Goal: Information Seeking & Learning: Learn about a topic

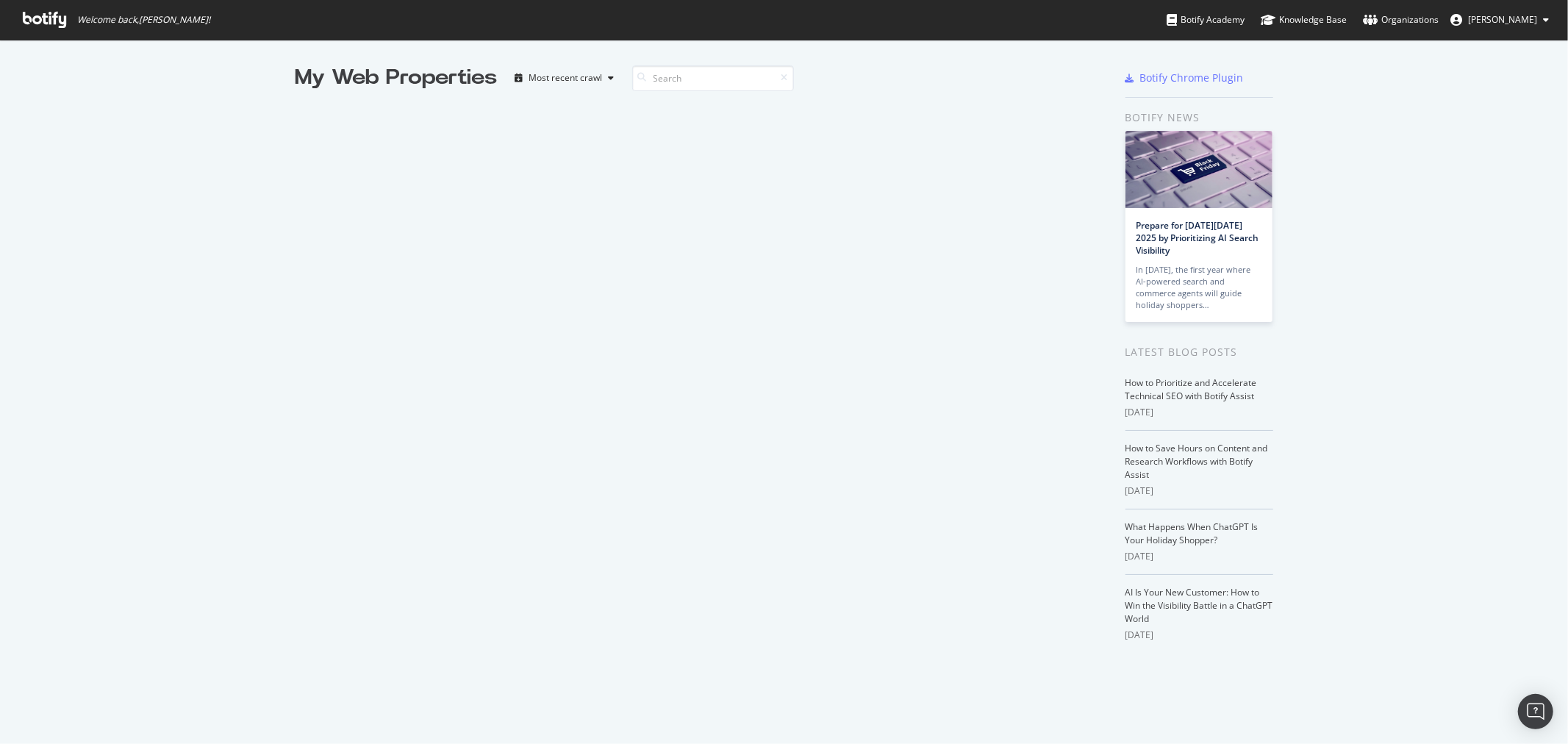
scroll to position [732, 1544]
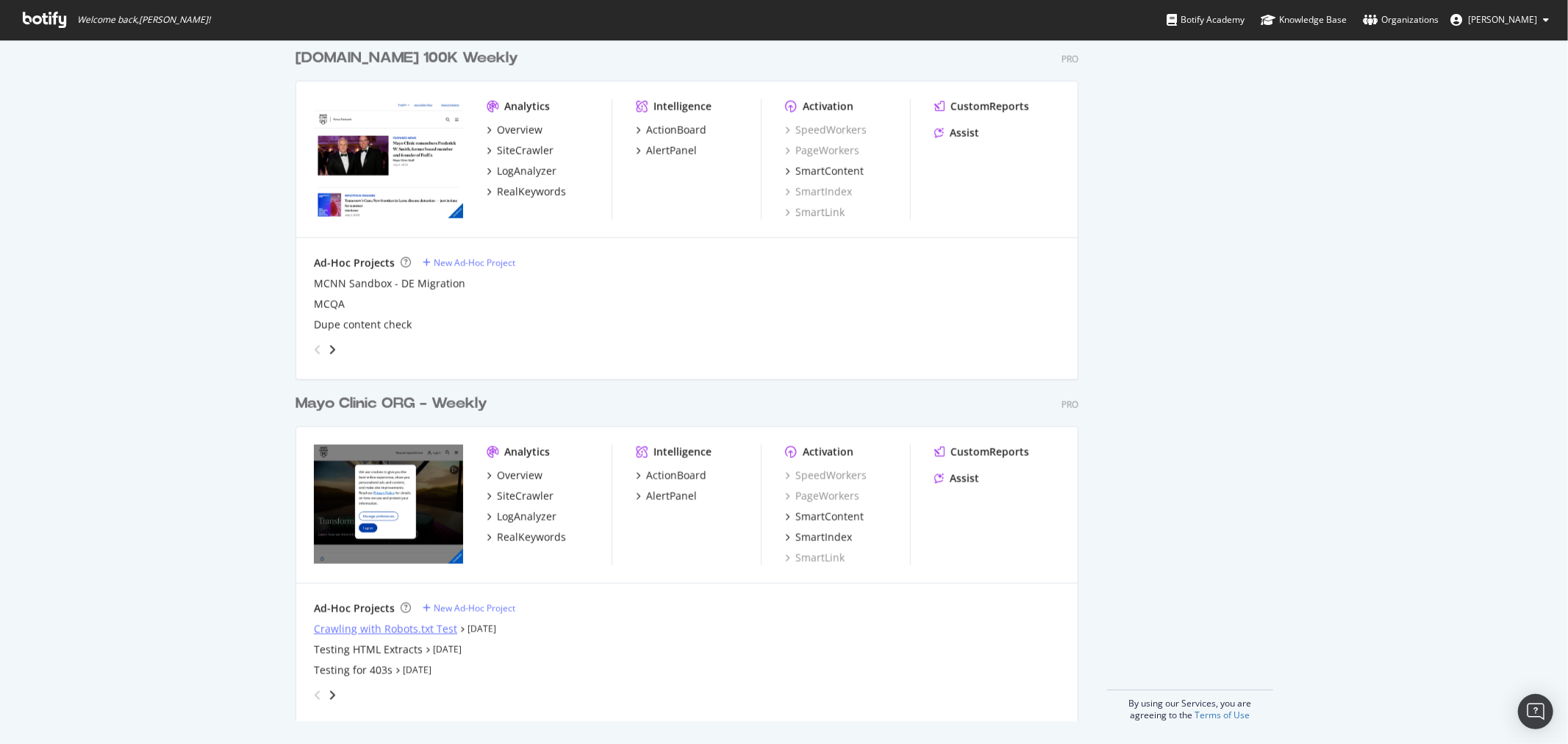
click at [318, 626] on div "Crawling with Robots.txt Test" at bounding box center [385, 629] width 143 height 14
click at [378, 631] on div "Crawling with Robots.txt Test" at bounding box center [385, 629] width 143 height 14
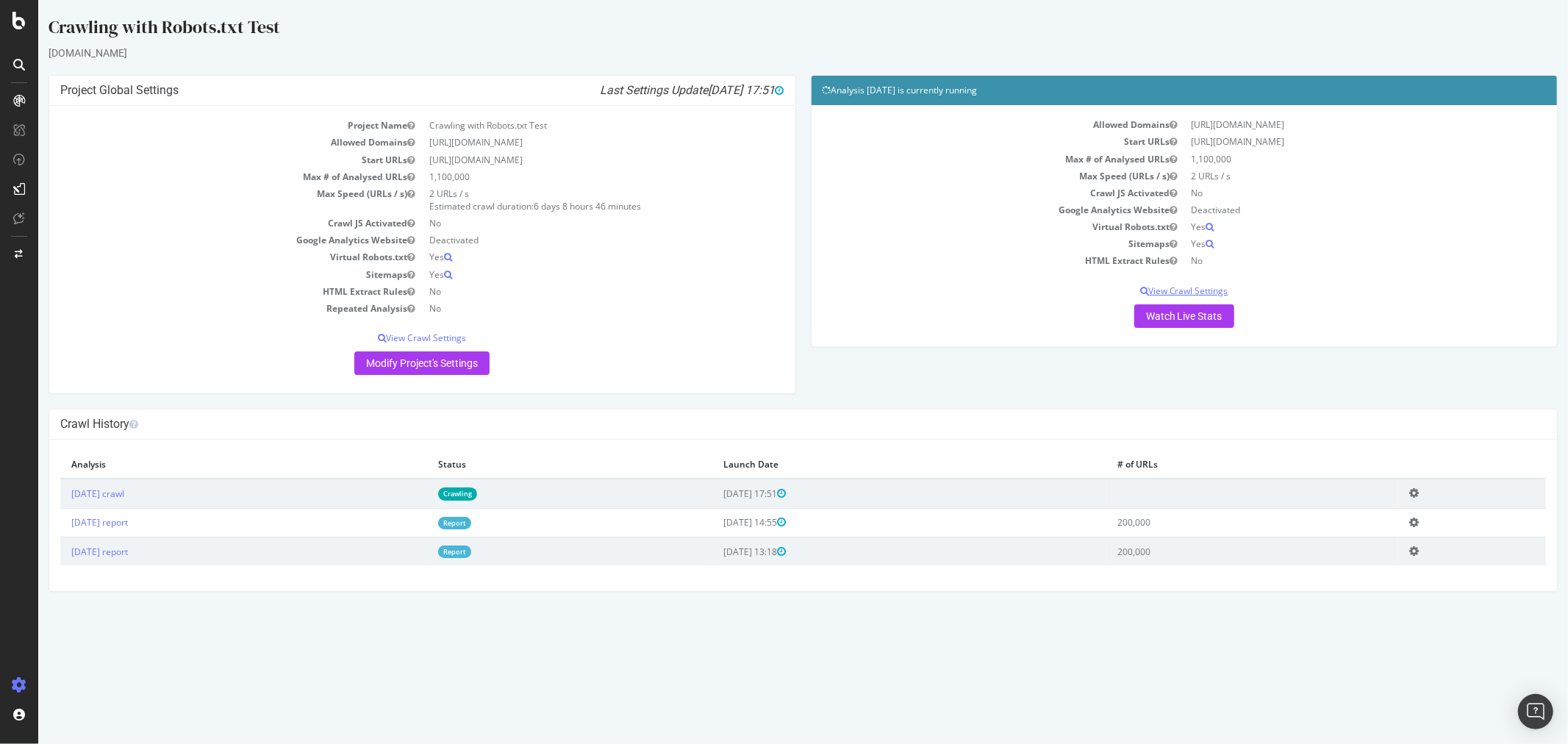
click at [1184, 294] on p "View Crawl Settings" at bounding box center [1185, 290] width 724 height 12
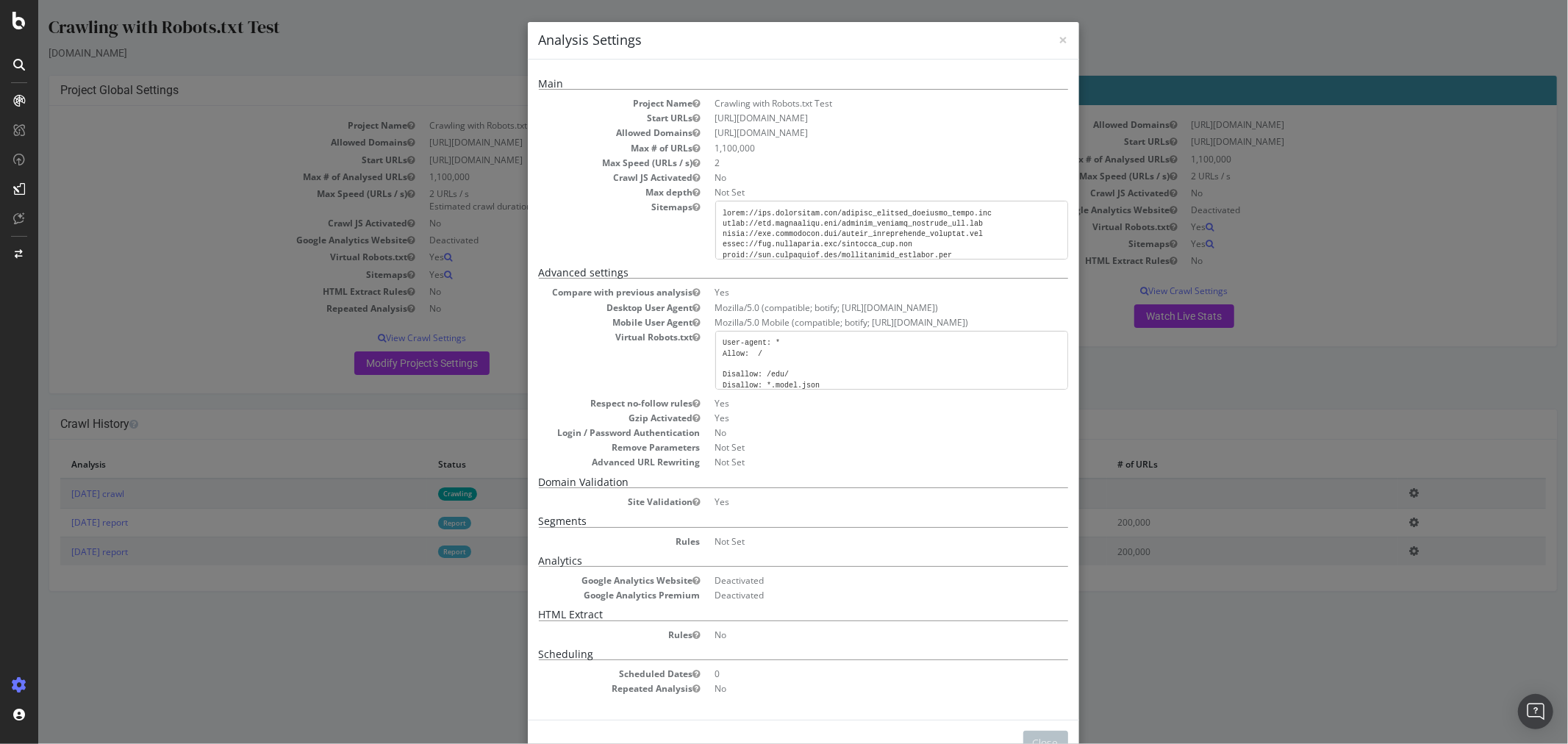
click at [1205, 525] on div "× Close Analysis Settings Main Project Name Crawling with Robots.txt Test Start…" at bounding box center [802, 372] width 1531 height 744
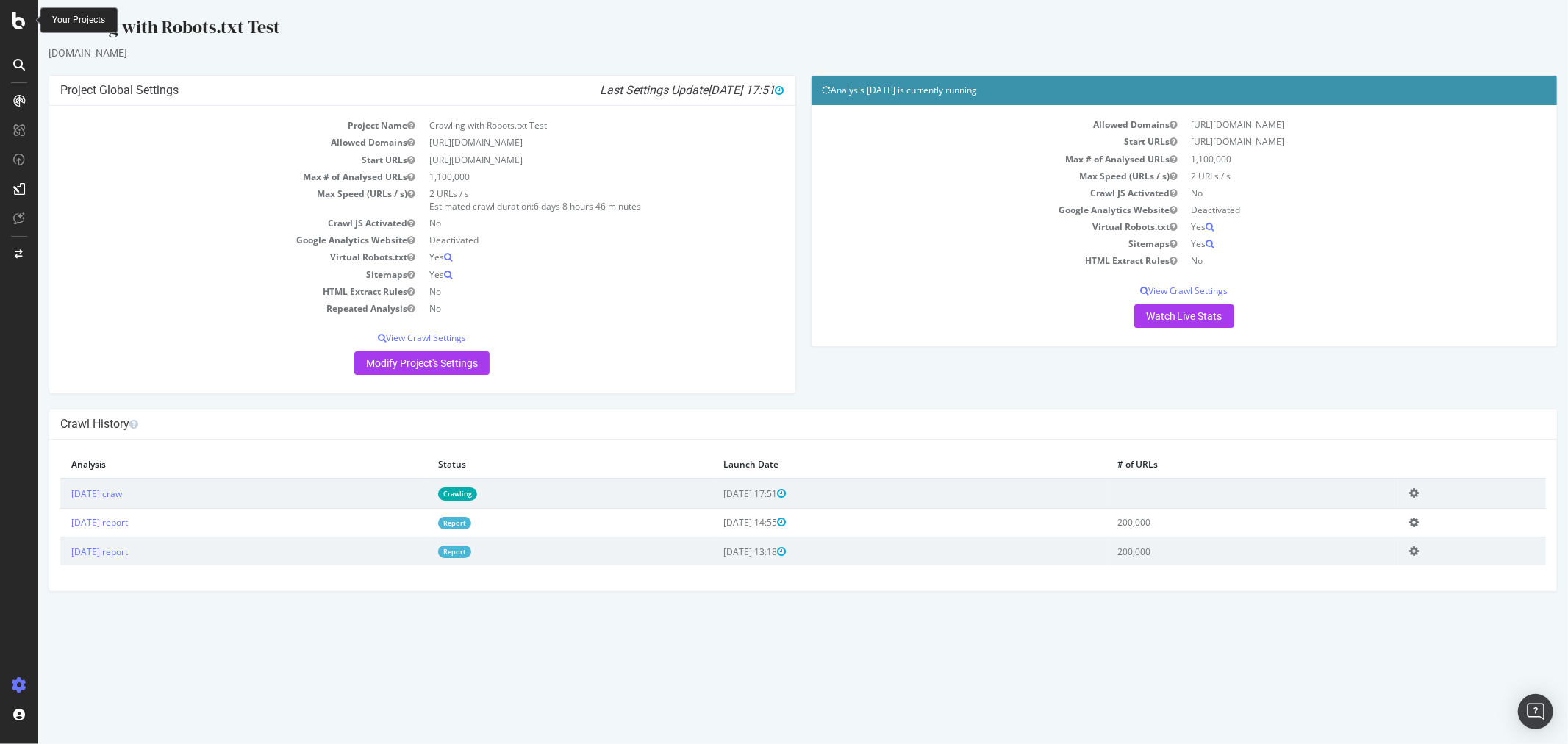
click at [12, 15] on icon at bounding box center [19, 20] width 13 height 17
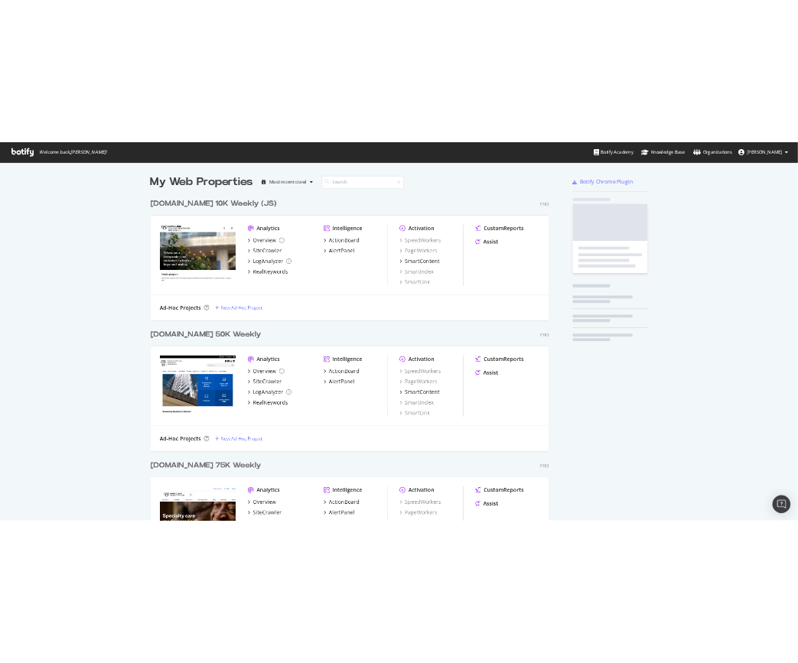
scroll to position [761, 1607]
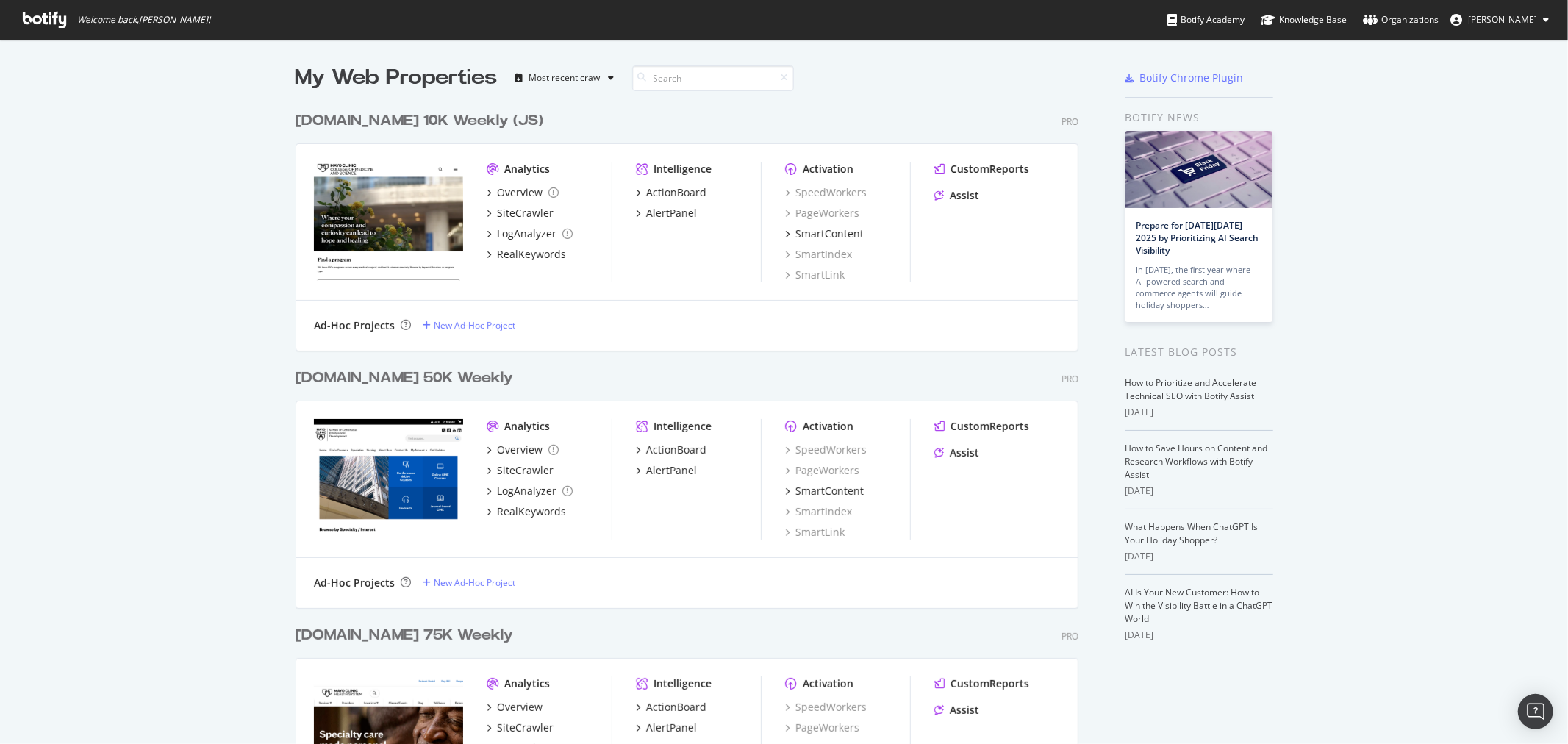
drag, startPoint x: 12, startPoint y: 15, endPoint x: 276, endPoint y: 230, distance: 340.5
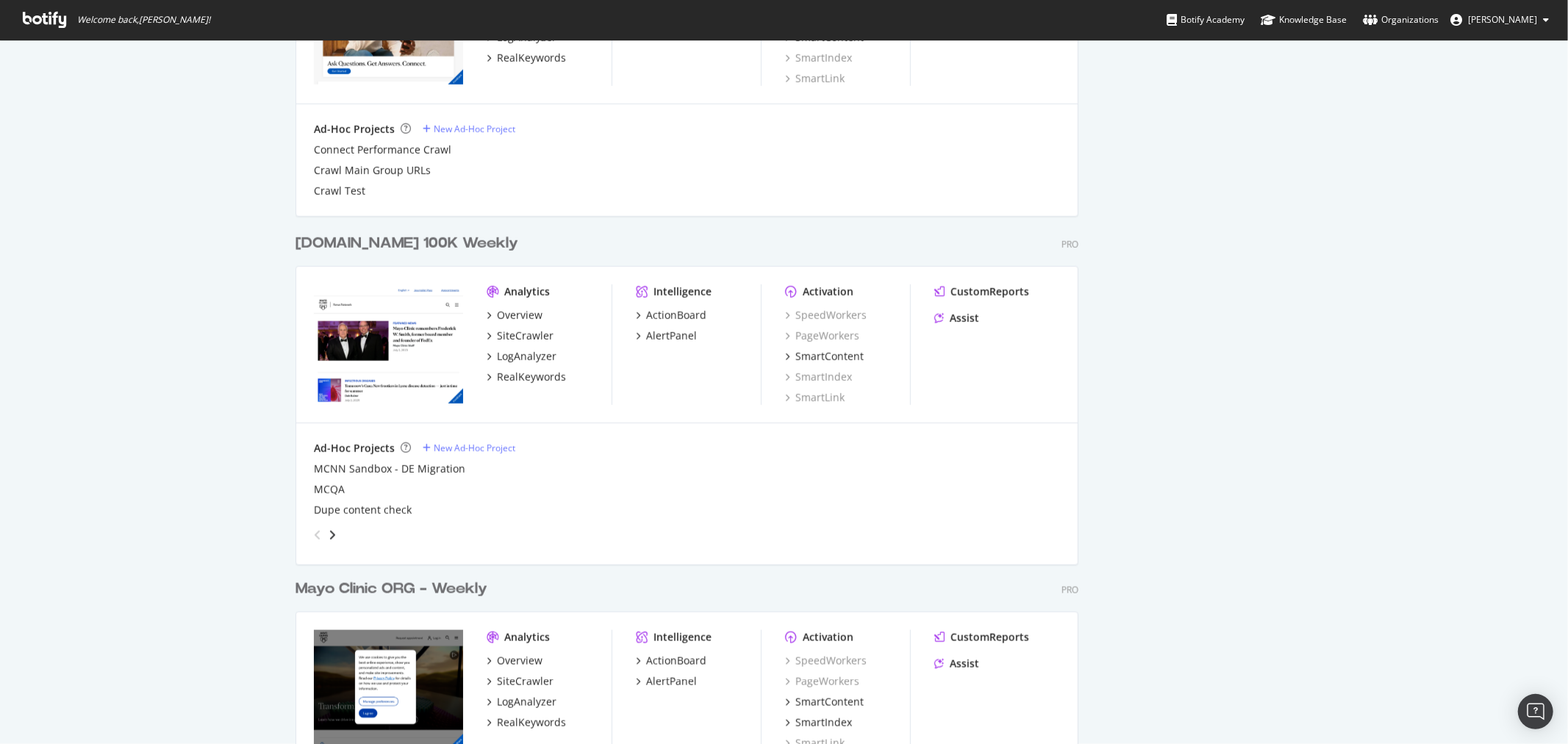
scroll to position [1474, 0]
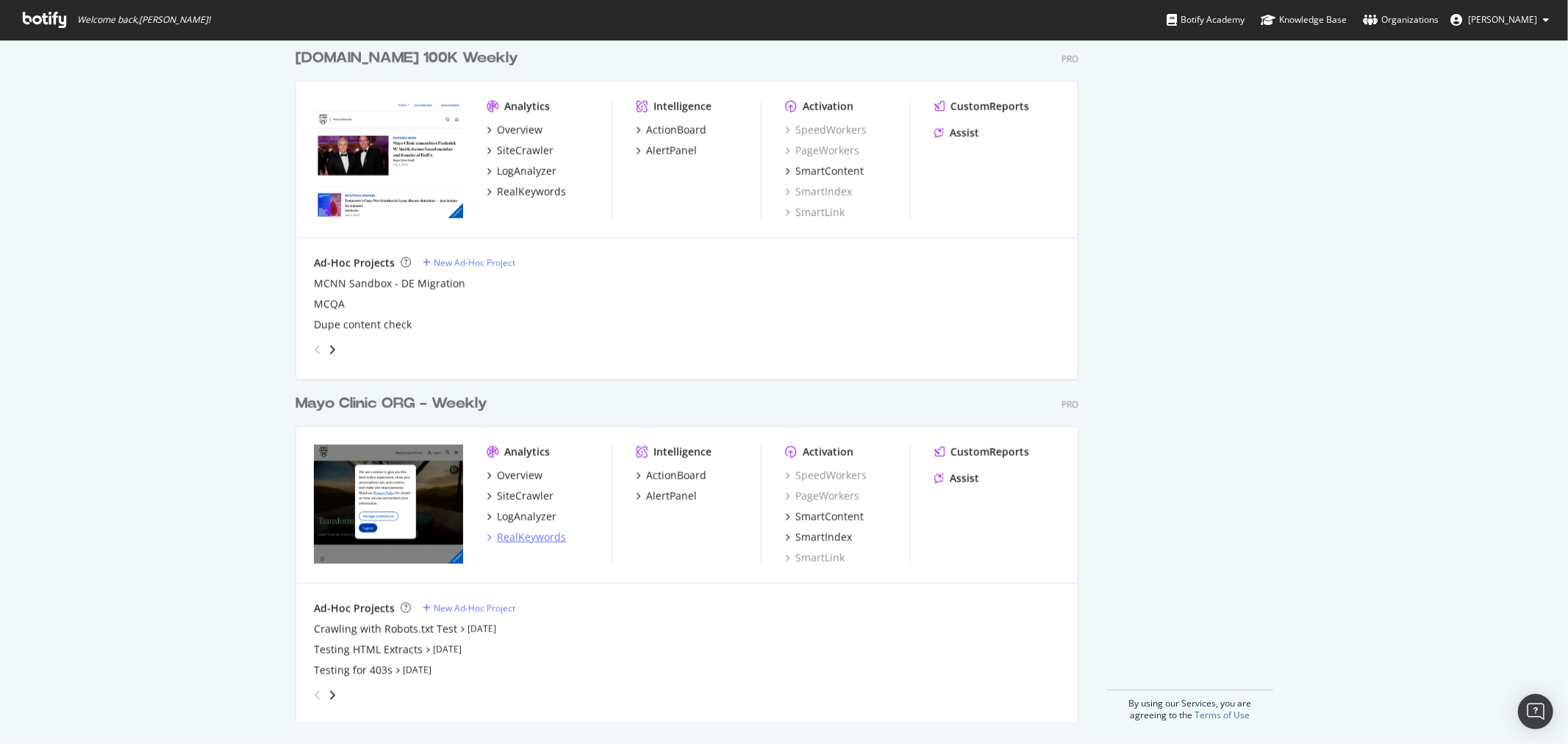
click at [515, 533] on div "RealKeywords" at bounding box center [531, 537] width 69 height 14
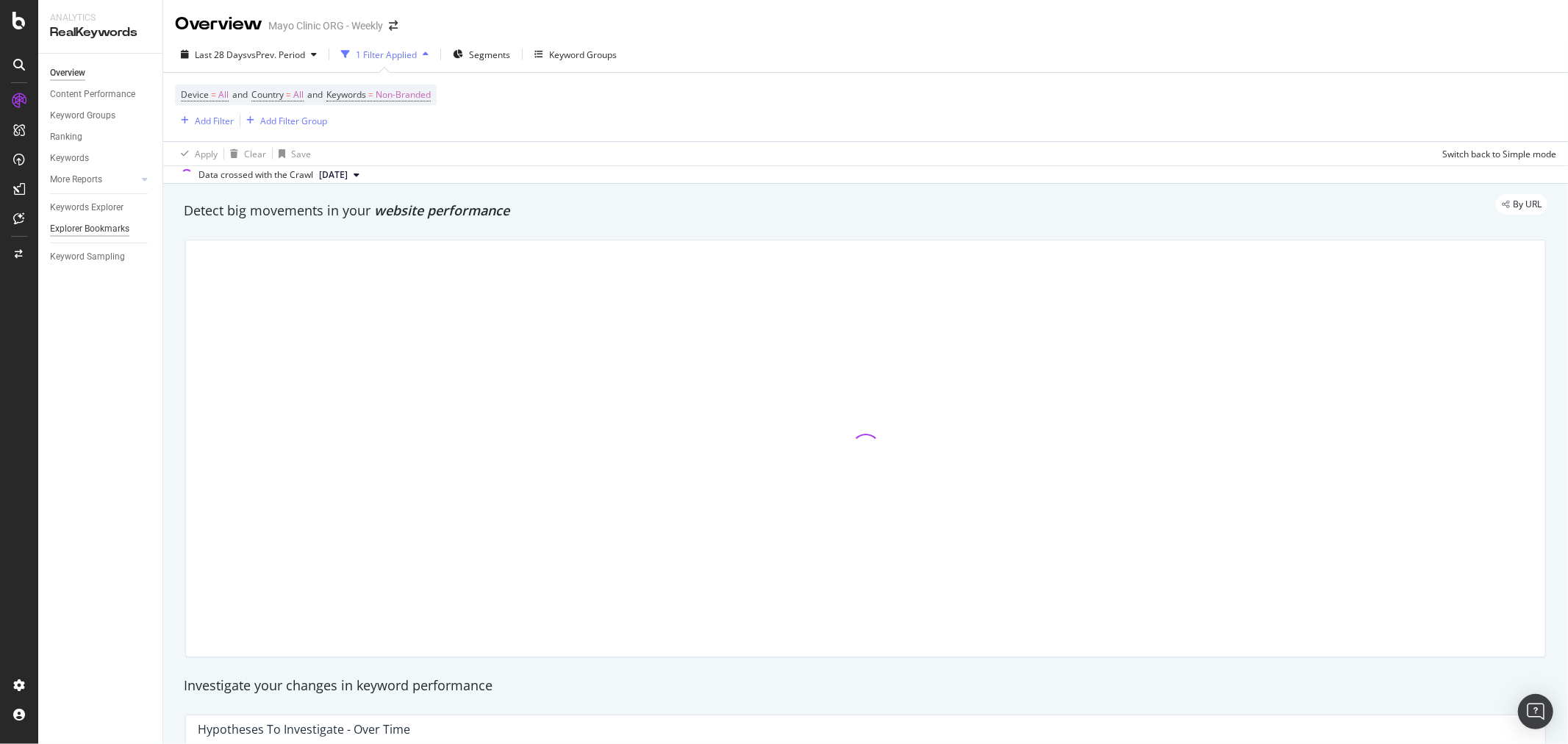
click at [106, 234] on div "Explorer Bookmarks" at bounding box center [89, 229] width 80 height 15
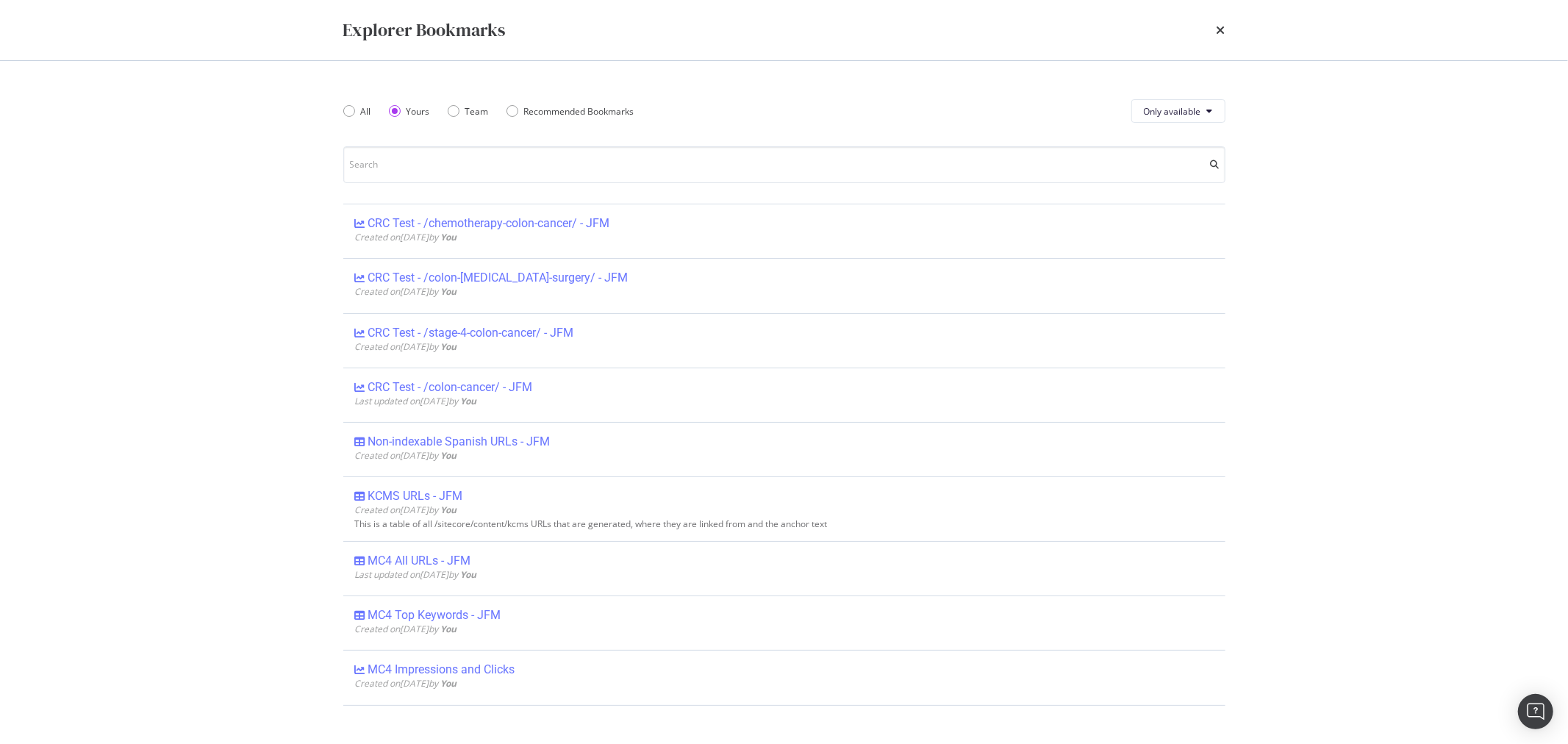
click at [116, 211] on div "Explorer Bookmarks All Yours Team Recommended Bookmarks Only available CRC Test…" at bounding box center [784, 372] width 1568 height 744
click at [1225, 28] on div "Explorer Bookmarks" at bounding box center [785, 30] width 942 height 61
click at [1221, 34] on icon "times" at bounding box center [1221, 30] width 9 height 12
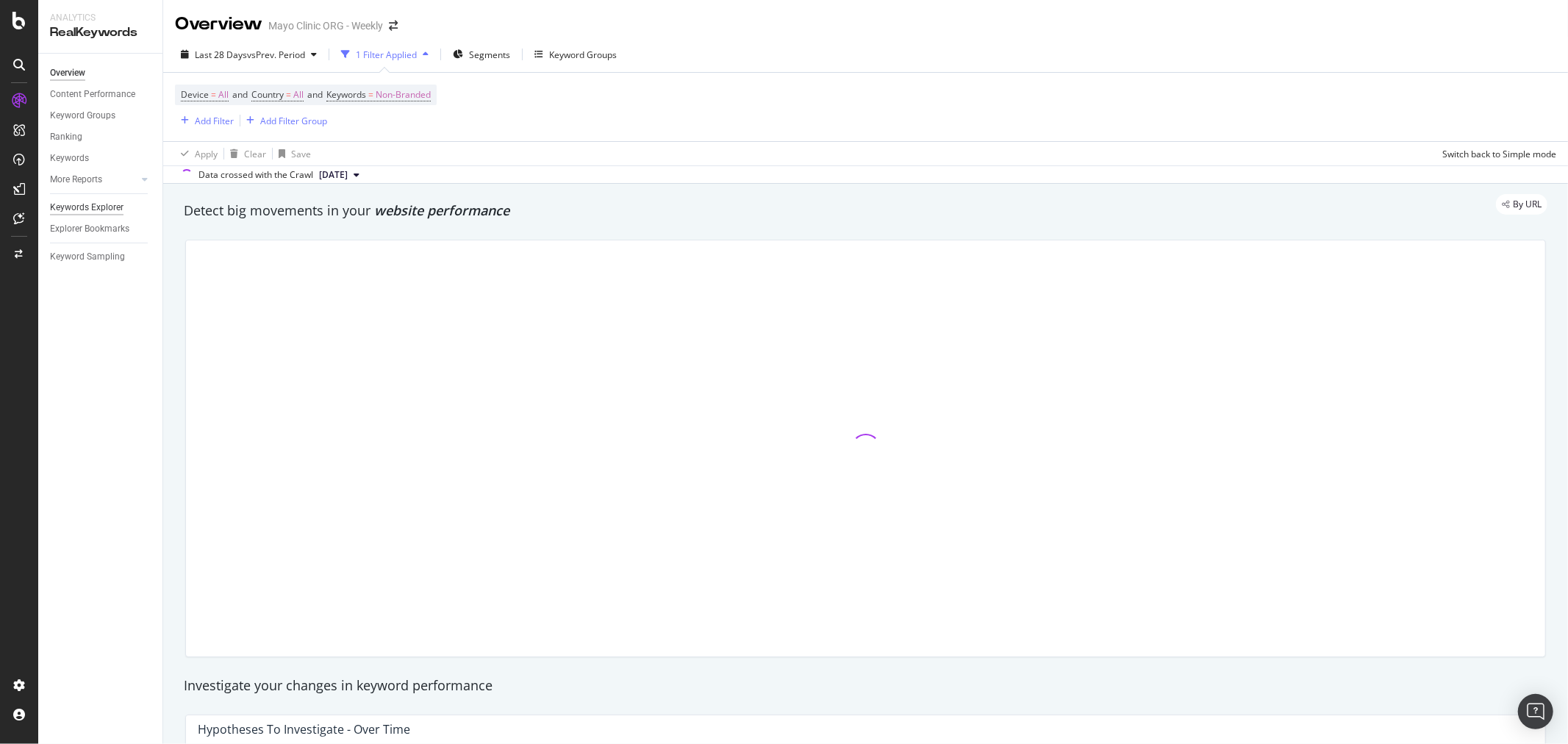
click at [120, 204] on div "Keywords Explorer" at bounding box center [86, 208] width 74 height 15
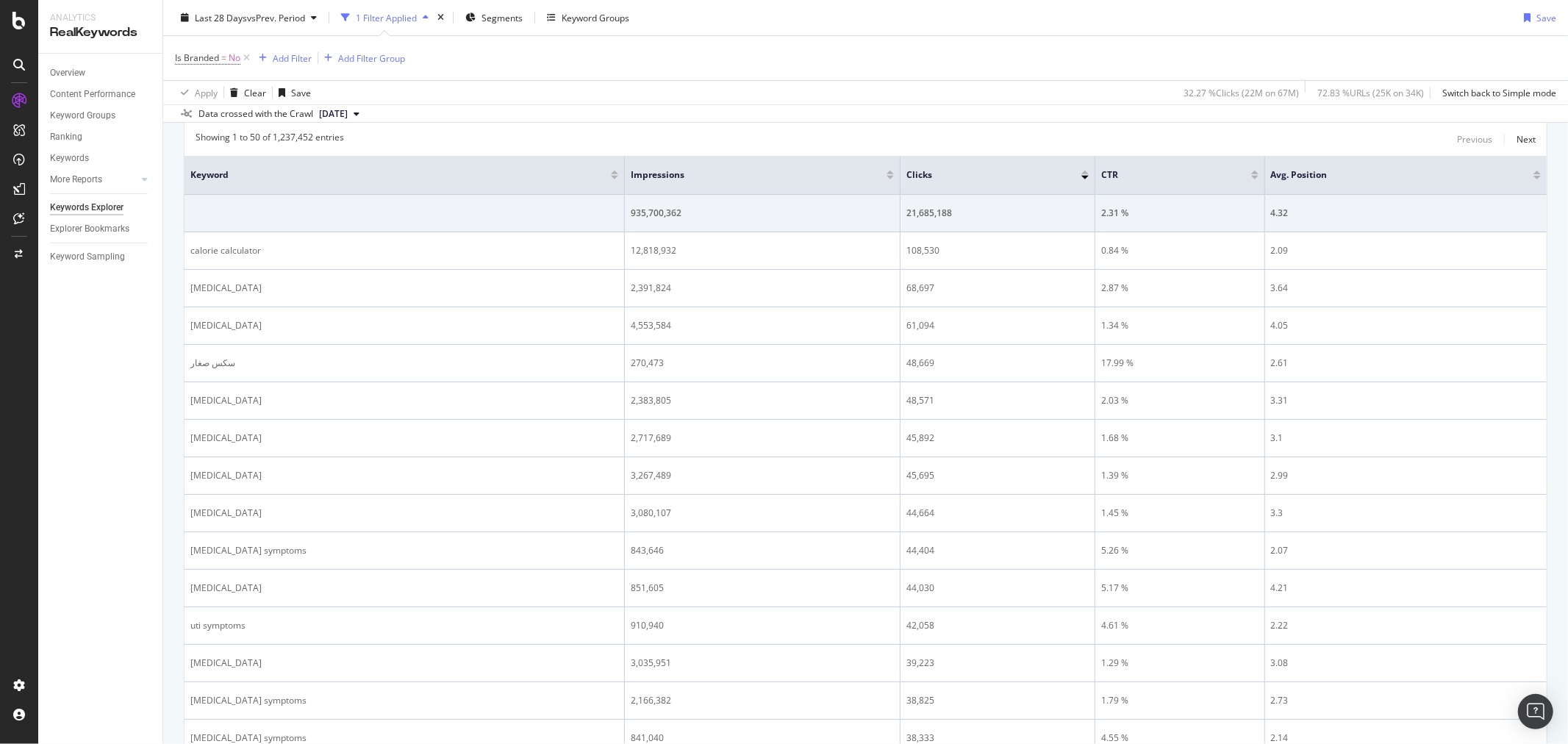
scroll to position [490, 0]
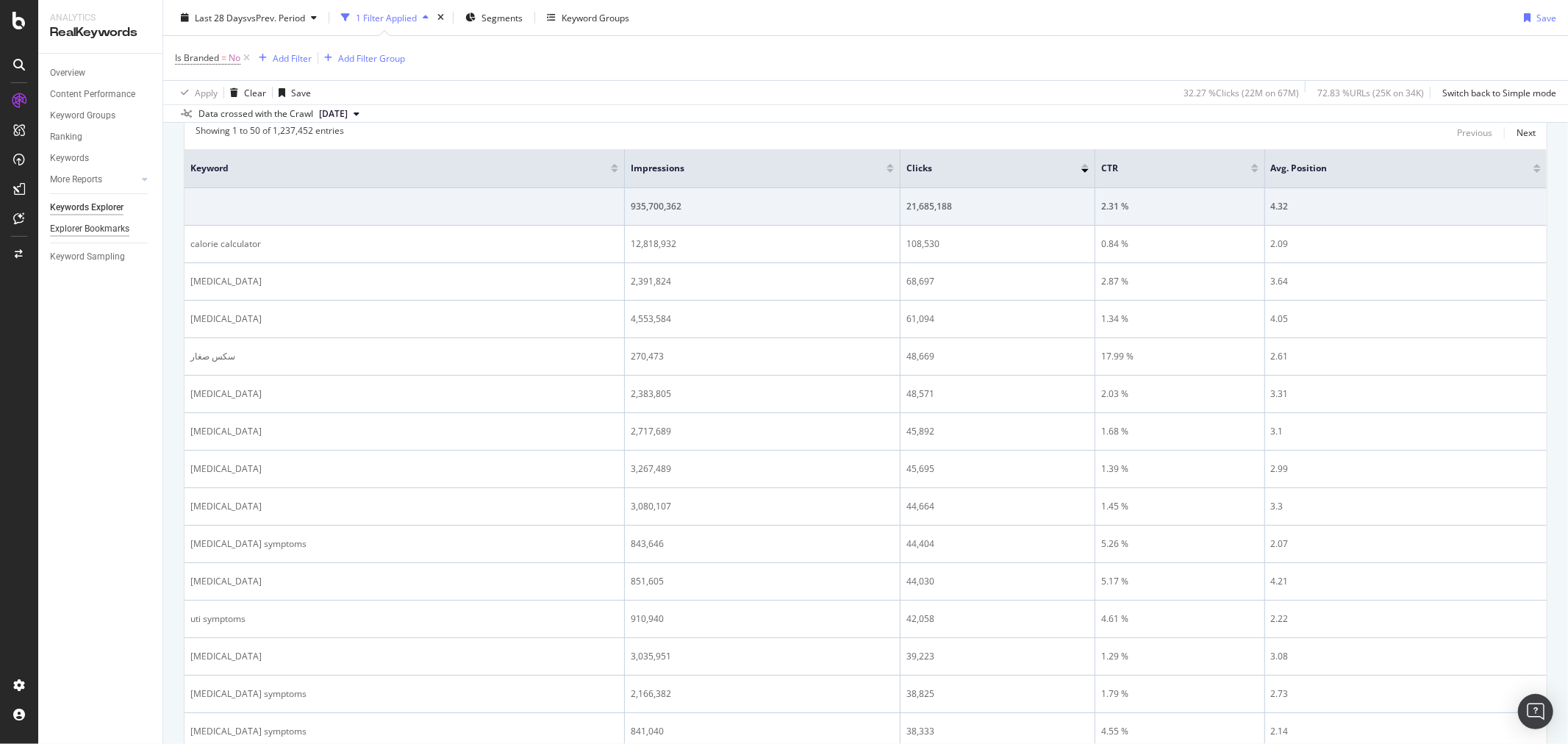
click at [101, 227] on div "Explorer Bookmarks" at bounding box center [89, 229] width 80 height 15
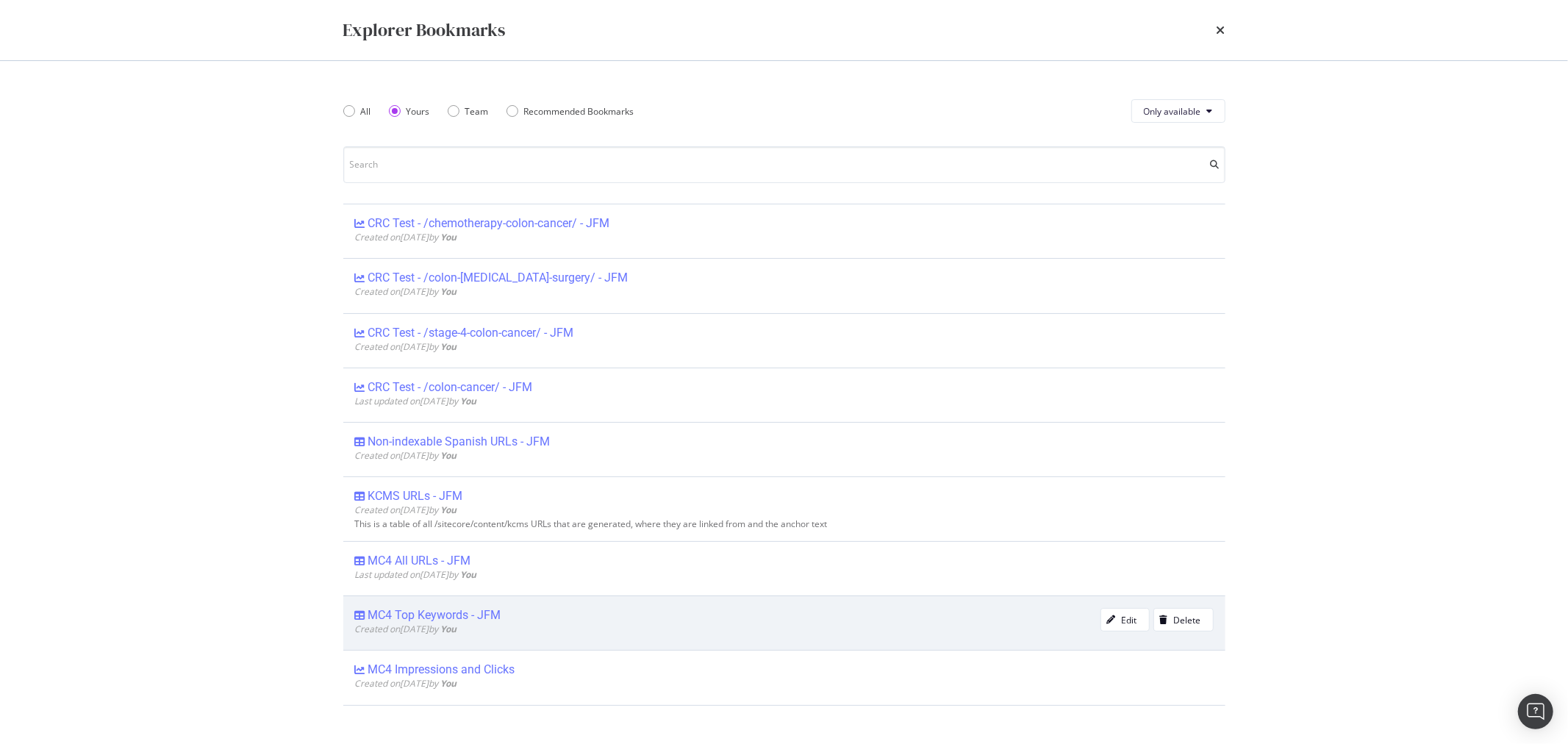
click at [435, 612] on div "MC4 Top Keywords - JFM" at bounding box center [434, 615] width 134 height 14
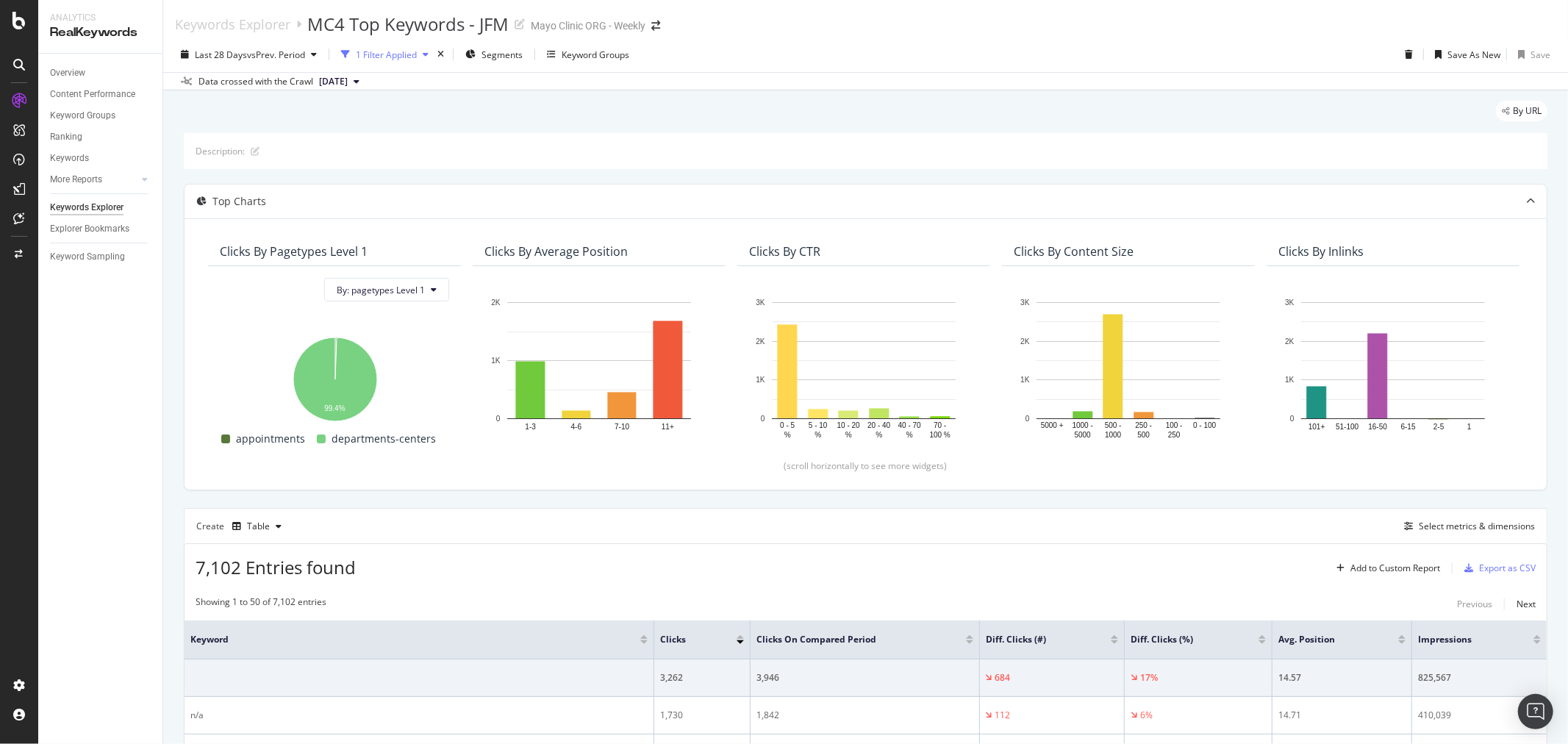
click at [368, 50] on div "1 Filter Applied" at bounding box center [386, 55] width 61 height 12
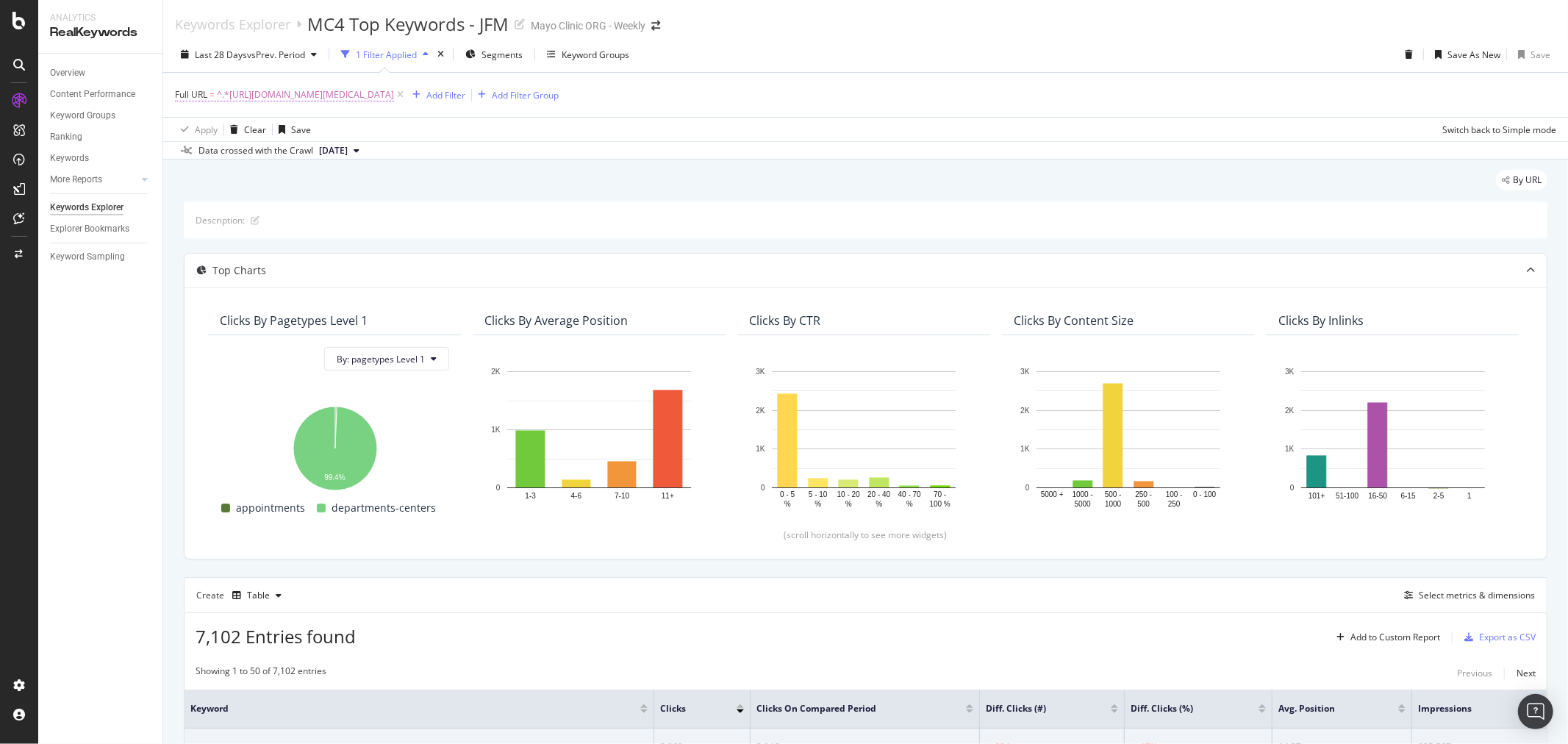
click at [394, 90] on span "^.*https://www.mayoclinic.org/departments-centers/mayo-clinic-cancer-center.*$" at bounding box center [306, 94] width 177 height 20
click at [232, 126] on icon at bounding box center [229, 130] width 11 height 9
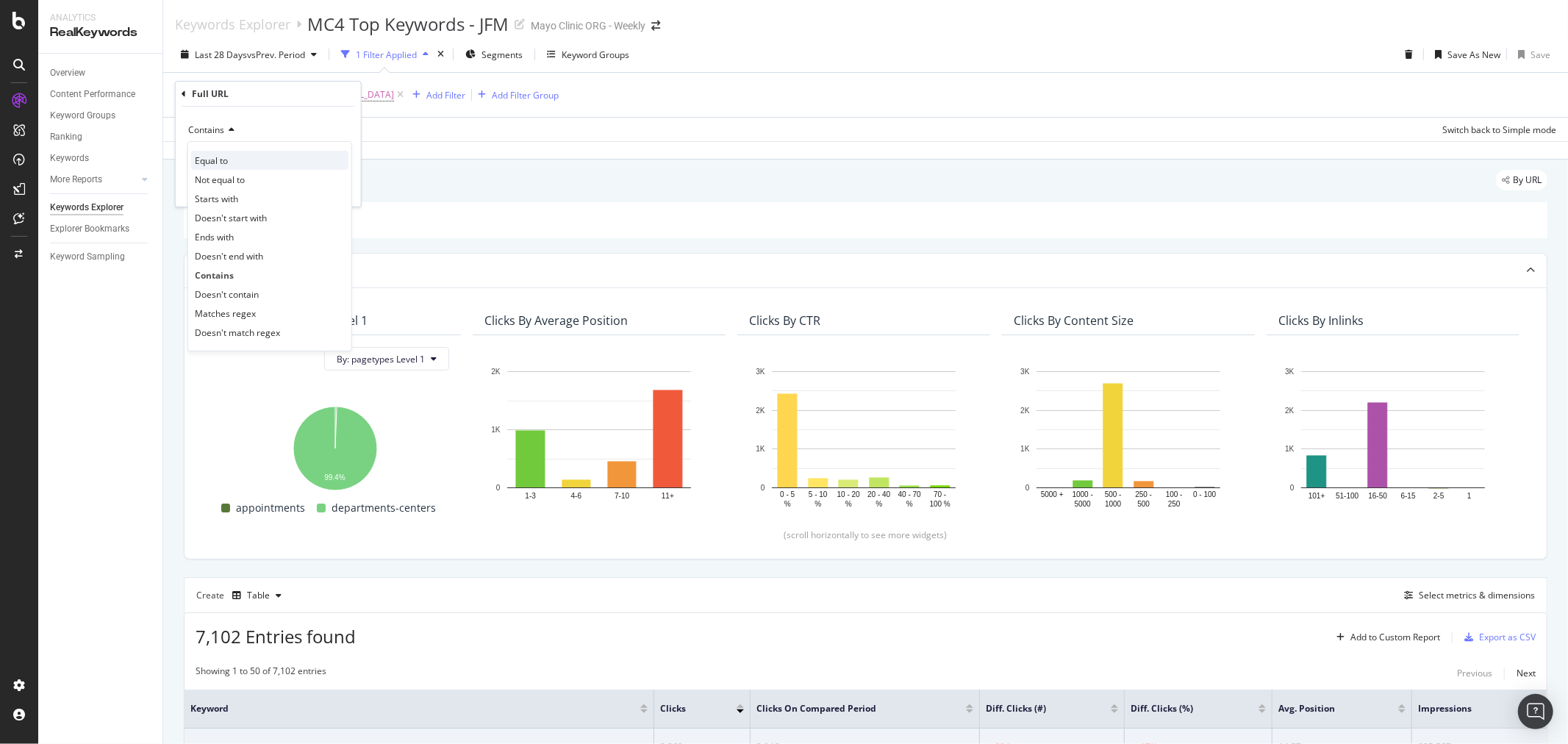
click at [233, 162] on div "Equal to" at bounding box center [270, 161] width 158 height 19
click at [239, 164] on input "https://www.mayoclinic.org/departments-centers/mayo-clinic-cancer-center" at bounding box center [257, 157] width 139 height 23
paste input "/cancer-care/appointments"
type input "https://www.mayoclinic.org/departments-centers/mayo-clinic-cancer-center/cancer…"
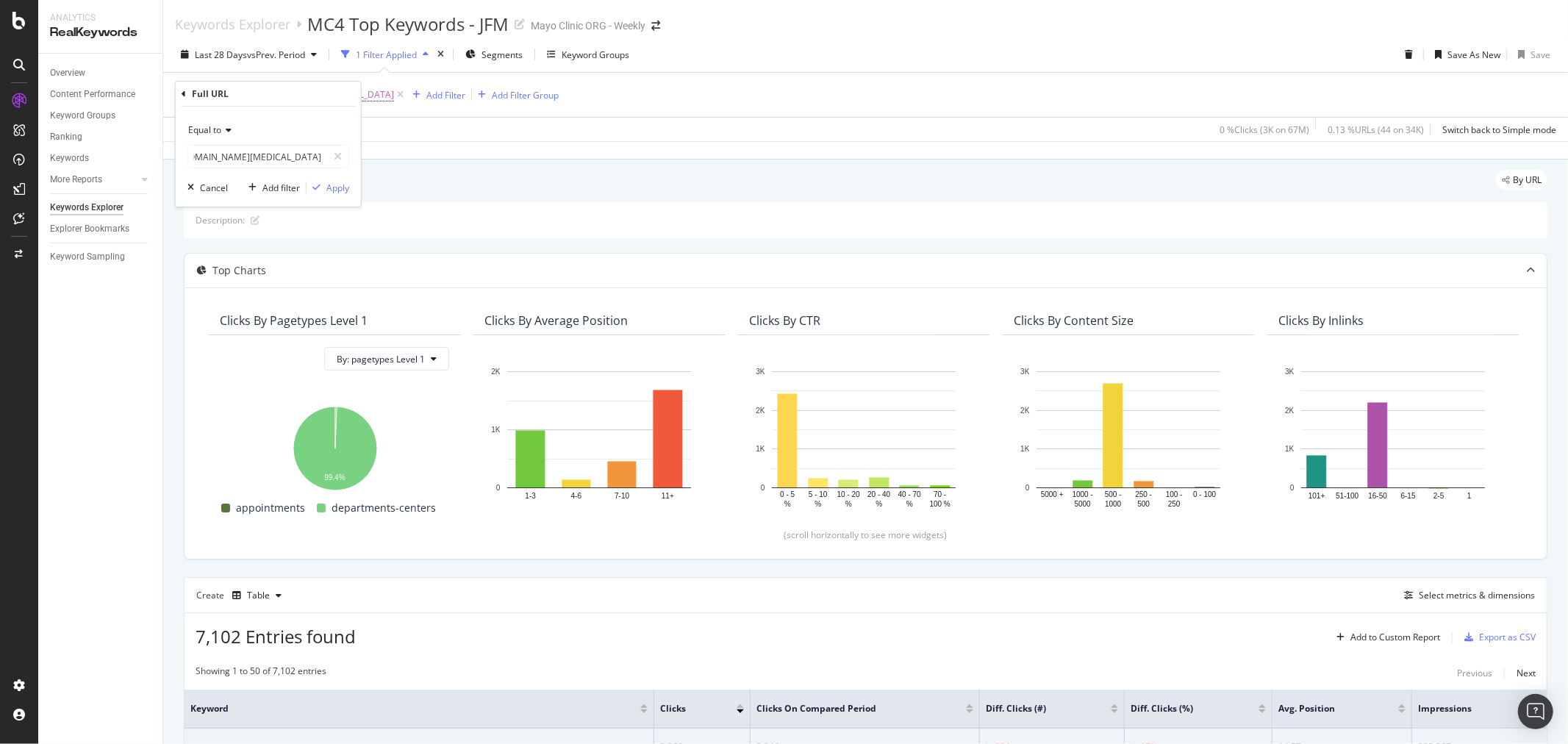
scroll to position [0, 0]
click at [355, 193] on div "Equal to https://www.mayoclinic.org/departments-centers/mayo-clinic-cancer-cent…" at bounding box center [268, 157] width 185 height 100
click at [214, 126] on span "Equal to" at bounding box center [205, 130] width 33 height 12
click at [238, 273] on div "Contains" at bounding box center [270, 275] width 158 height 19
click at [312, 184] on icon "button" at bounding box center [316, 187] width 8 height 9
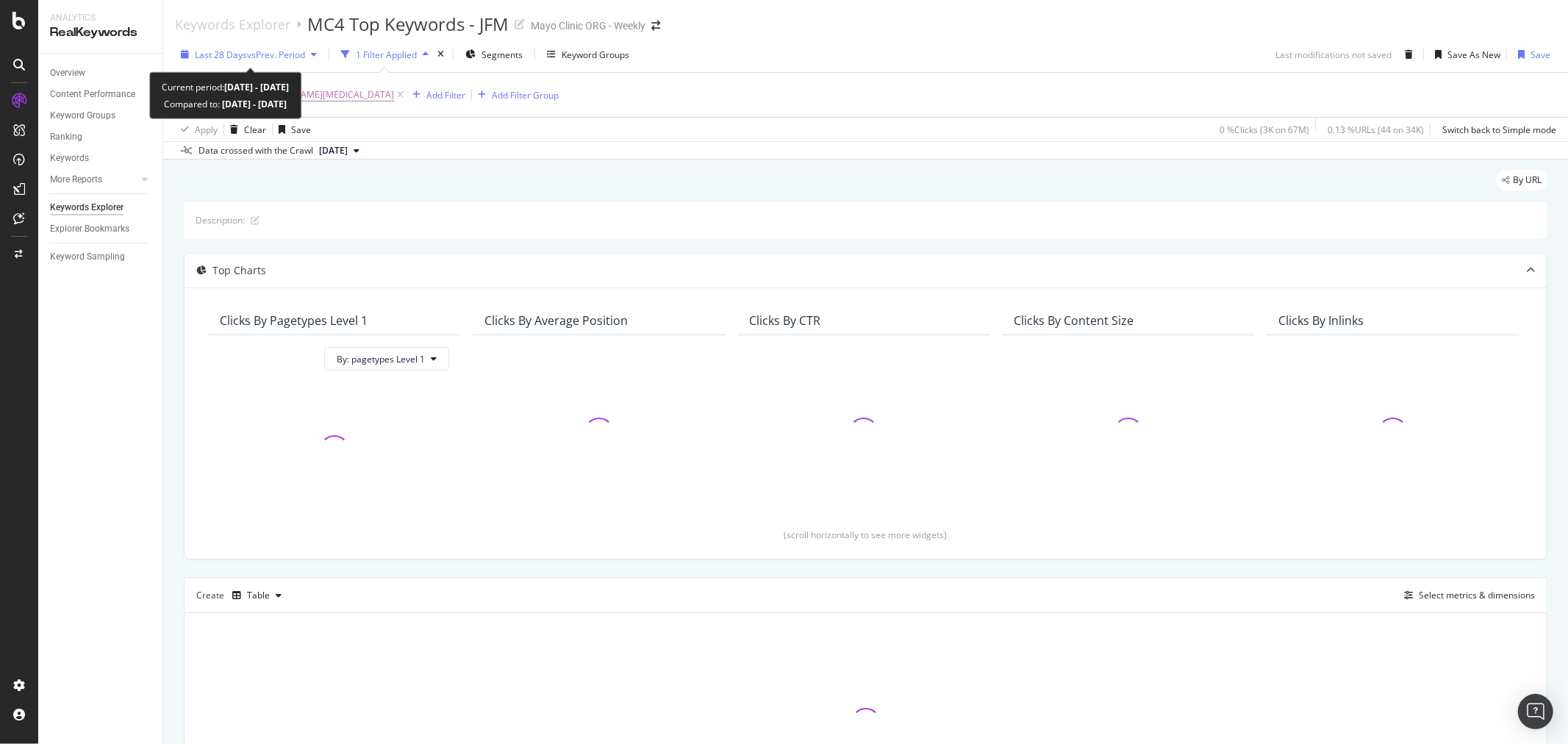
click at [224, 44] on div "Last 28 Days vs Prev. Period" at bounding box center [249, 54] width 148 height 22
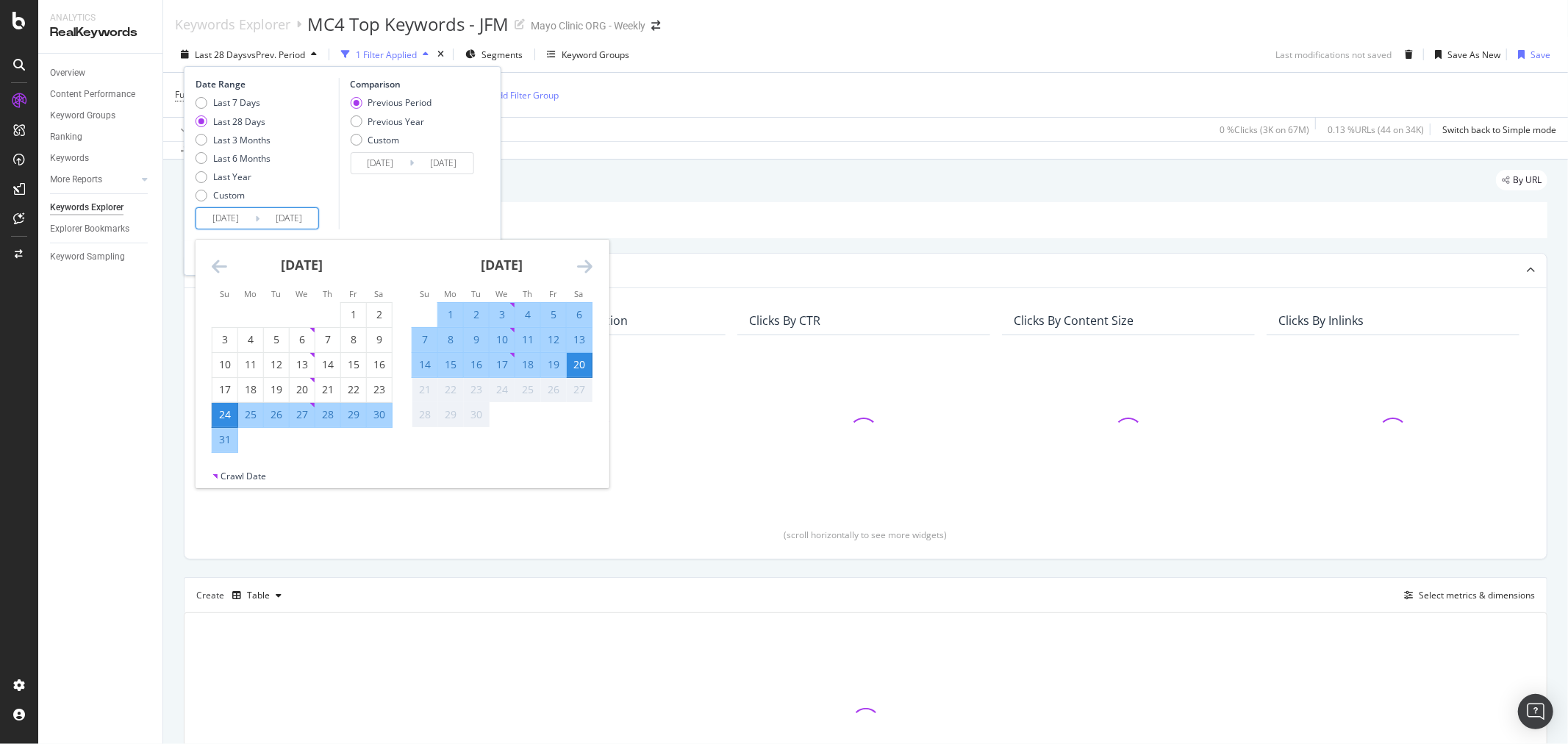
click at [217, 221] on input "2025/08/24" at bounding box center [225, 218] width 59 height 20
click at [351, 311] on div "1" at bounding box center [354, 314] width 25 height 14
type input "2025/08/01"
type input "2025/06/11"
type input "2025/07/31"
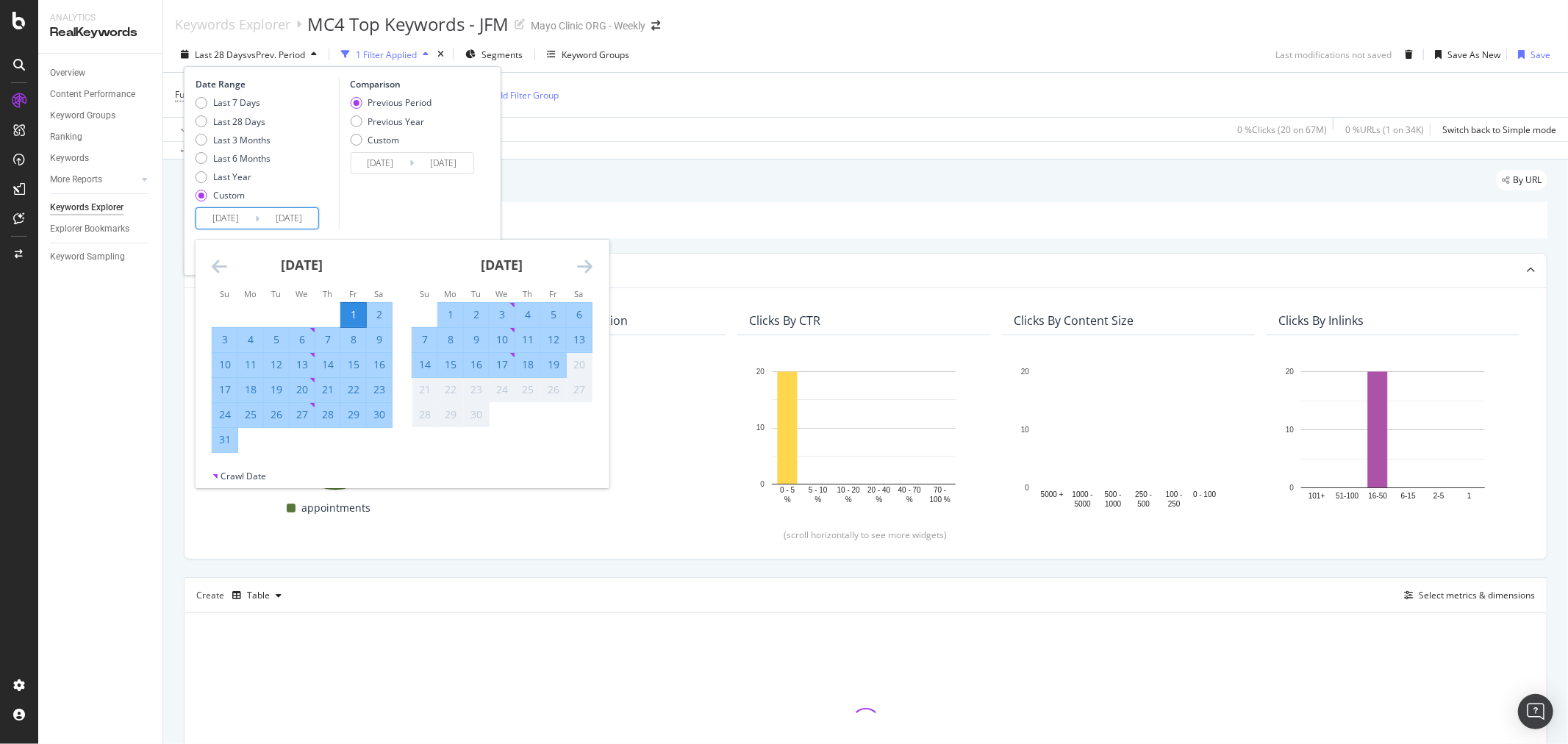
click at [232, 440] on div "31" at bounding box center [225, 439] width 25 height 14
type input "2025/08/31"
type input "2025/07/01"
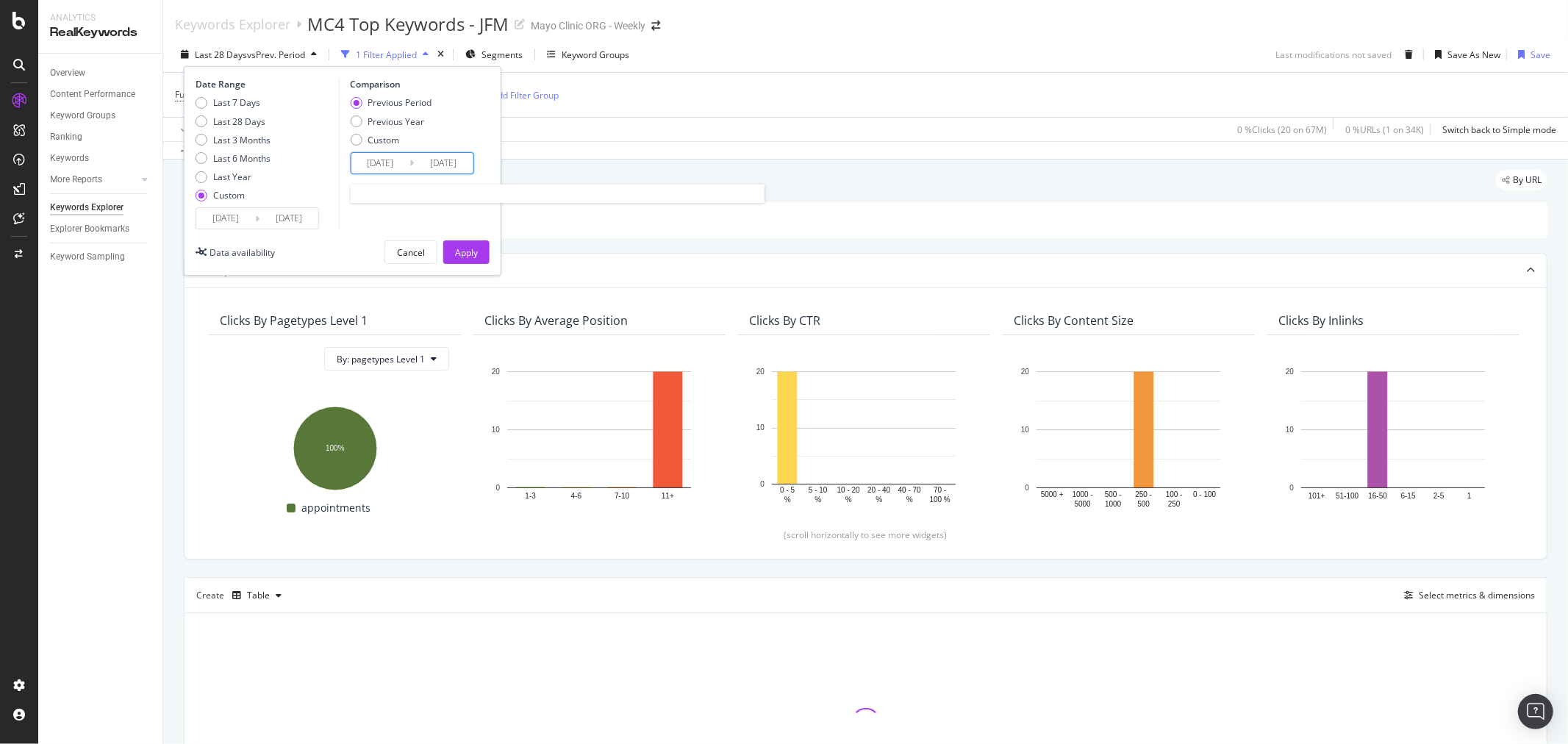
click at [379, 169] on input "2025/07/01" at bounding box center [380, 162] width 59 height 20
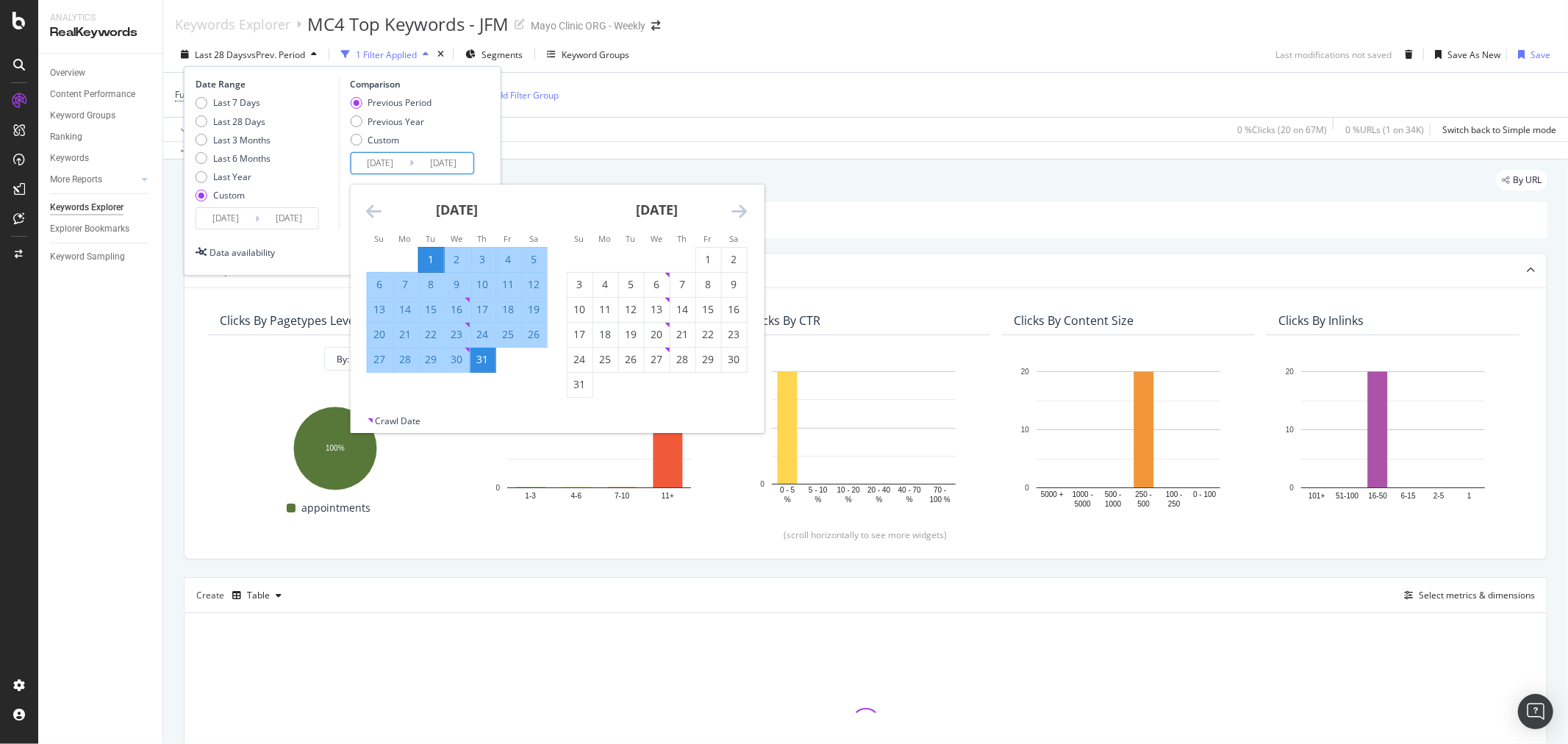
click at [481, 161] on div "Date Range Last 7 Days Last 28 Days Last 3 Months Last 6 Months Last Year Custo…" at bounding box center [343, 154] width 294 height 152
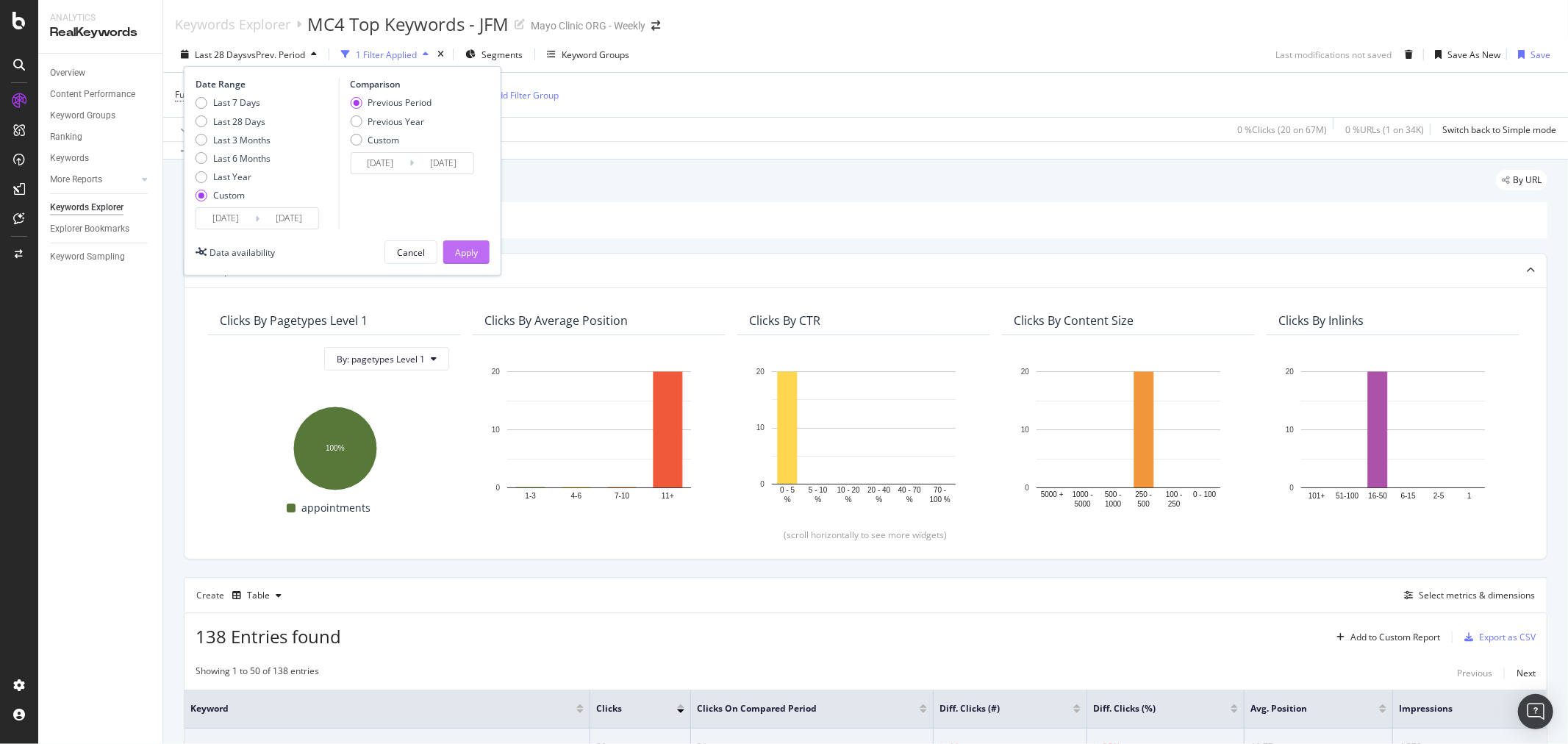
click at [469, 251] on div "Apply" at bounding box center [467, 252] width 23 height 12
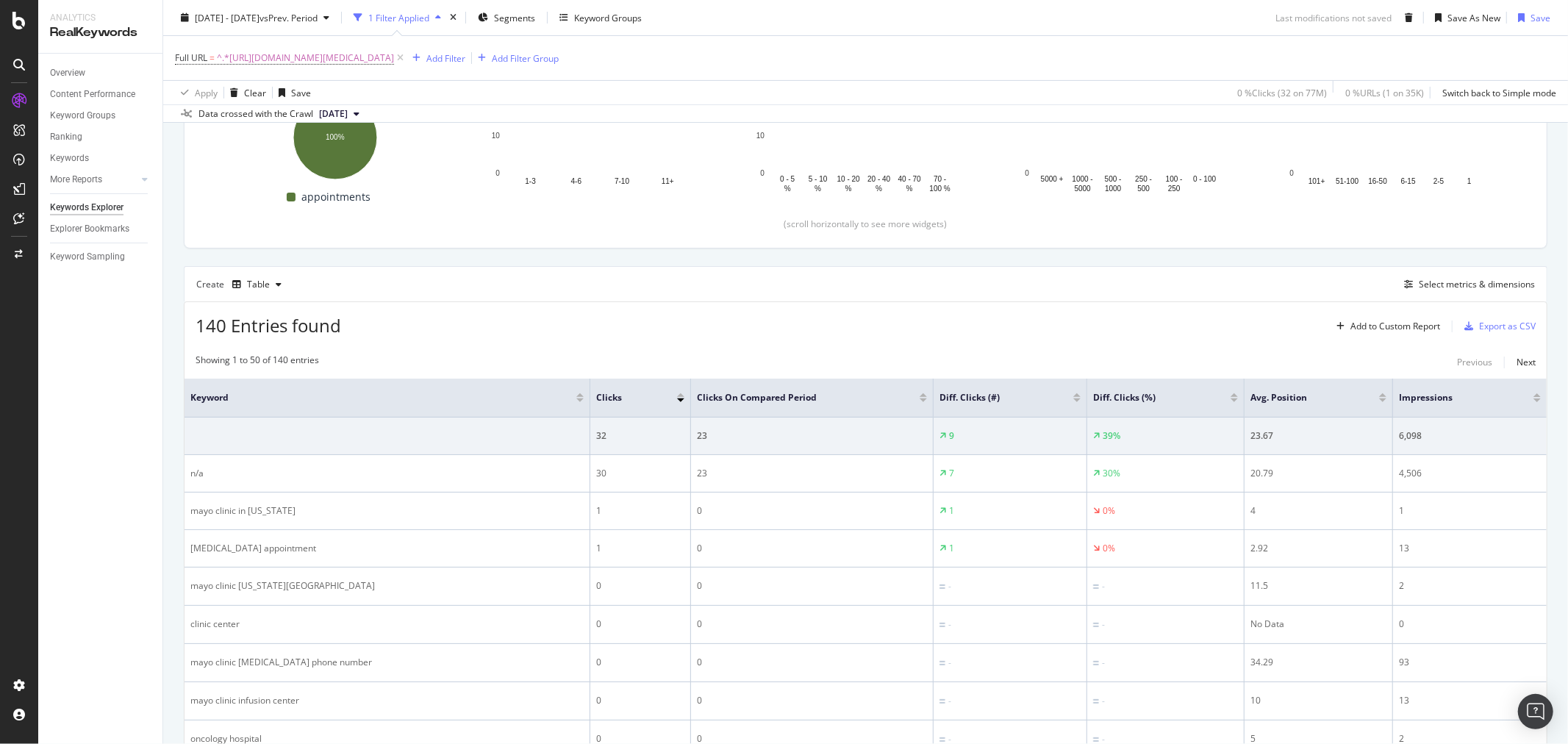
scroll to position [468, 0]
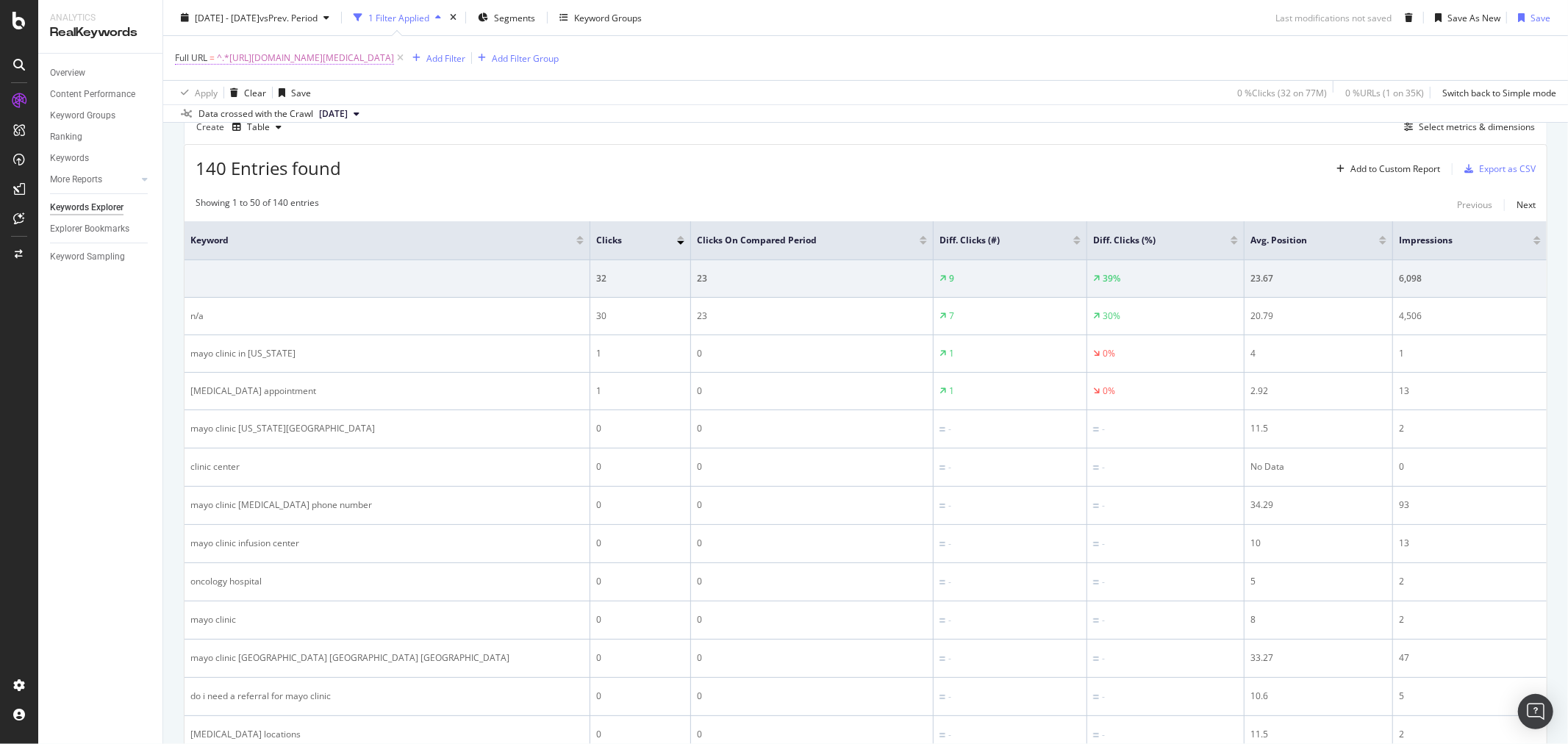
click at [394, 50] on span "^.*https://www.mayoclinic.org/departments-centers/mayo-clinic-cancer-center/can…" at bounding box center [306, 58] width 177 height 20
click at [257, 126] on input "https://www.mayoclinic.org/departments-centers/mayo-clinic-cancer-center/cancer…" at bounding box center [257, 119] width 139 height 23
paste input "text"
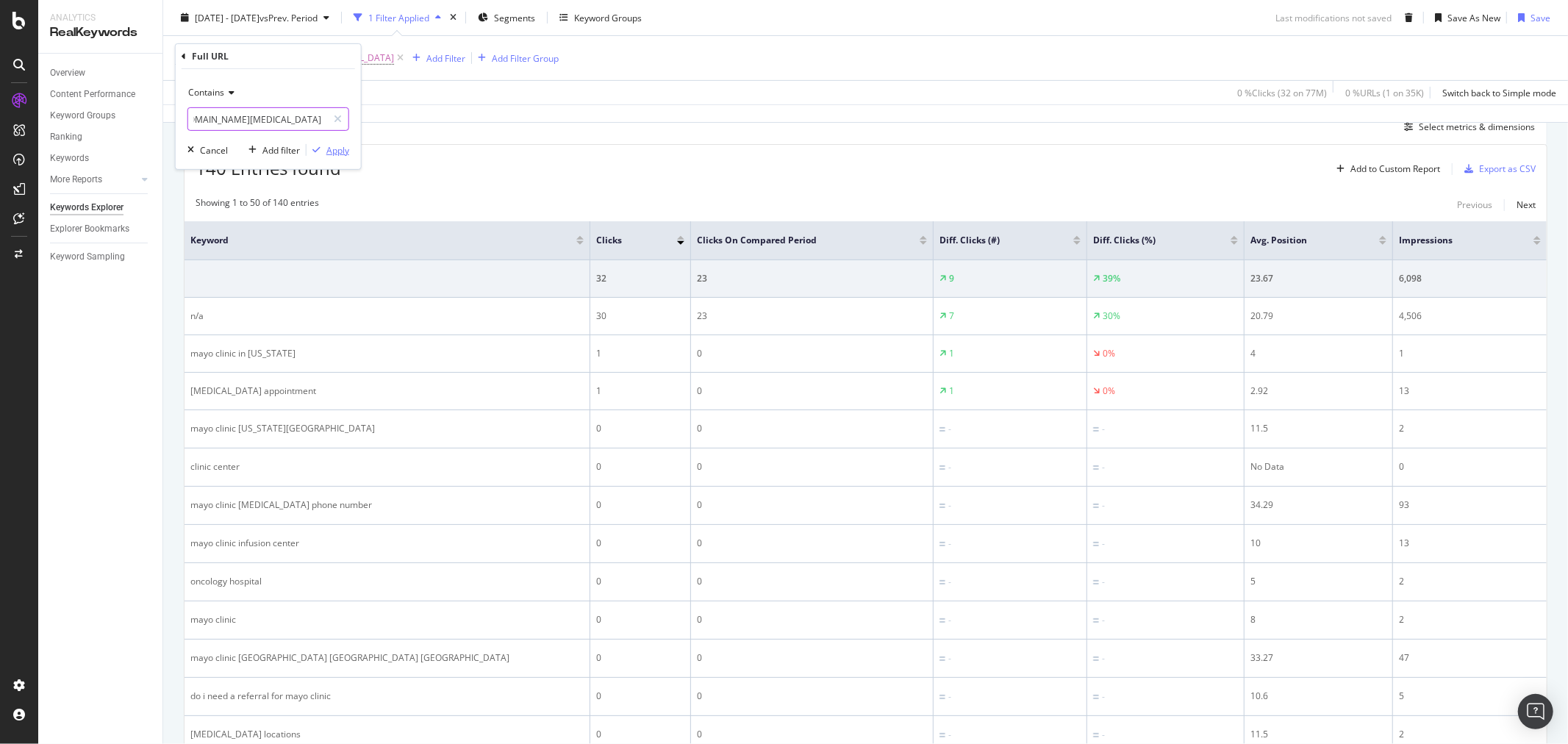
type input "https://www.mayoclinic.org/departments-centers/mayo-clinic-cancer-center/cancer…"
click at [314, 147] on icon "button" at bounding box center [316, 150] width 8 height 9
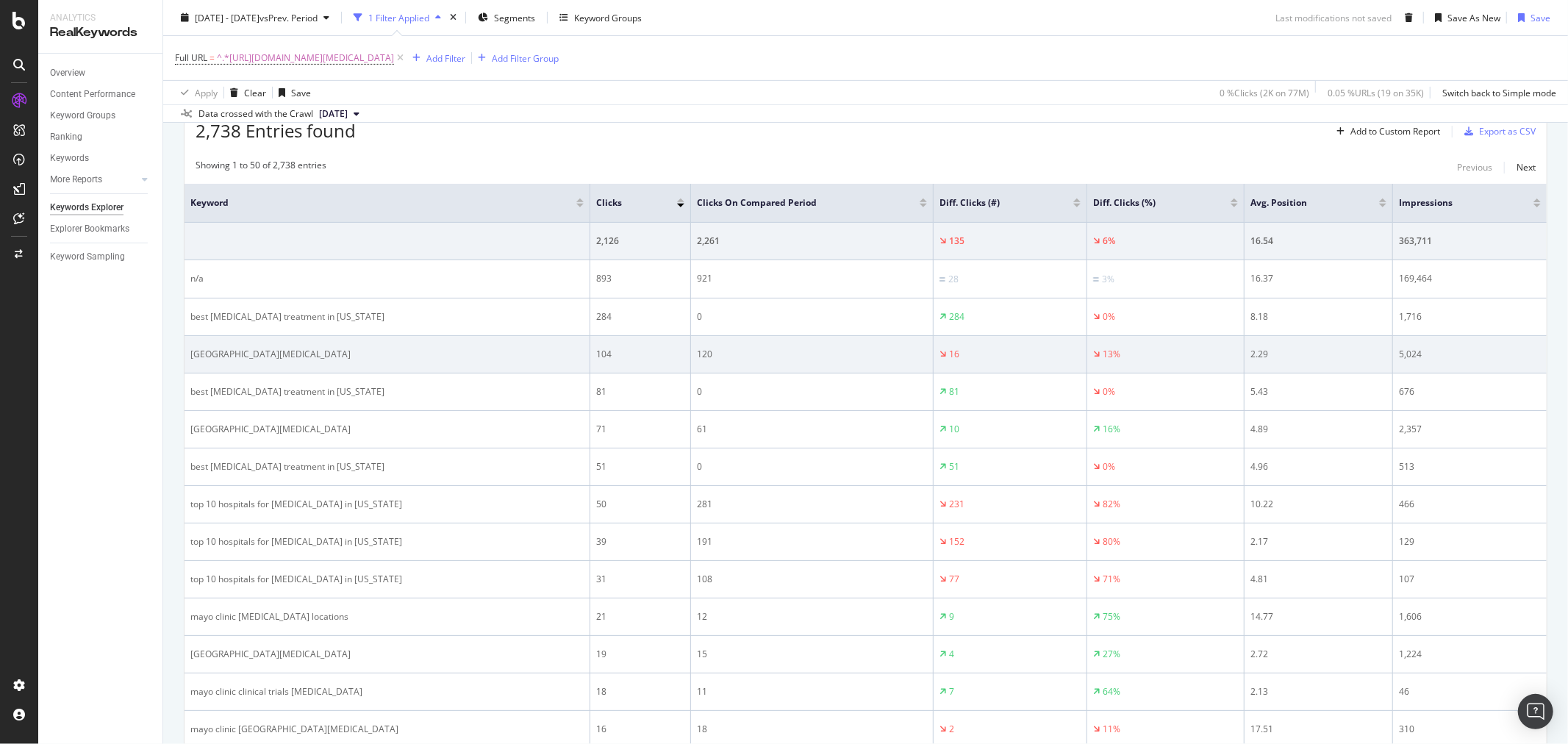
scroll to position [468, 0]
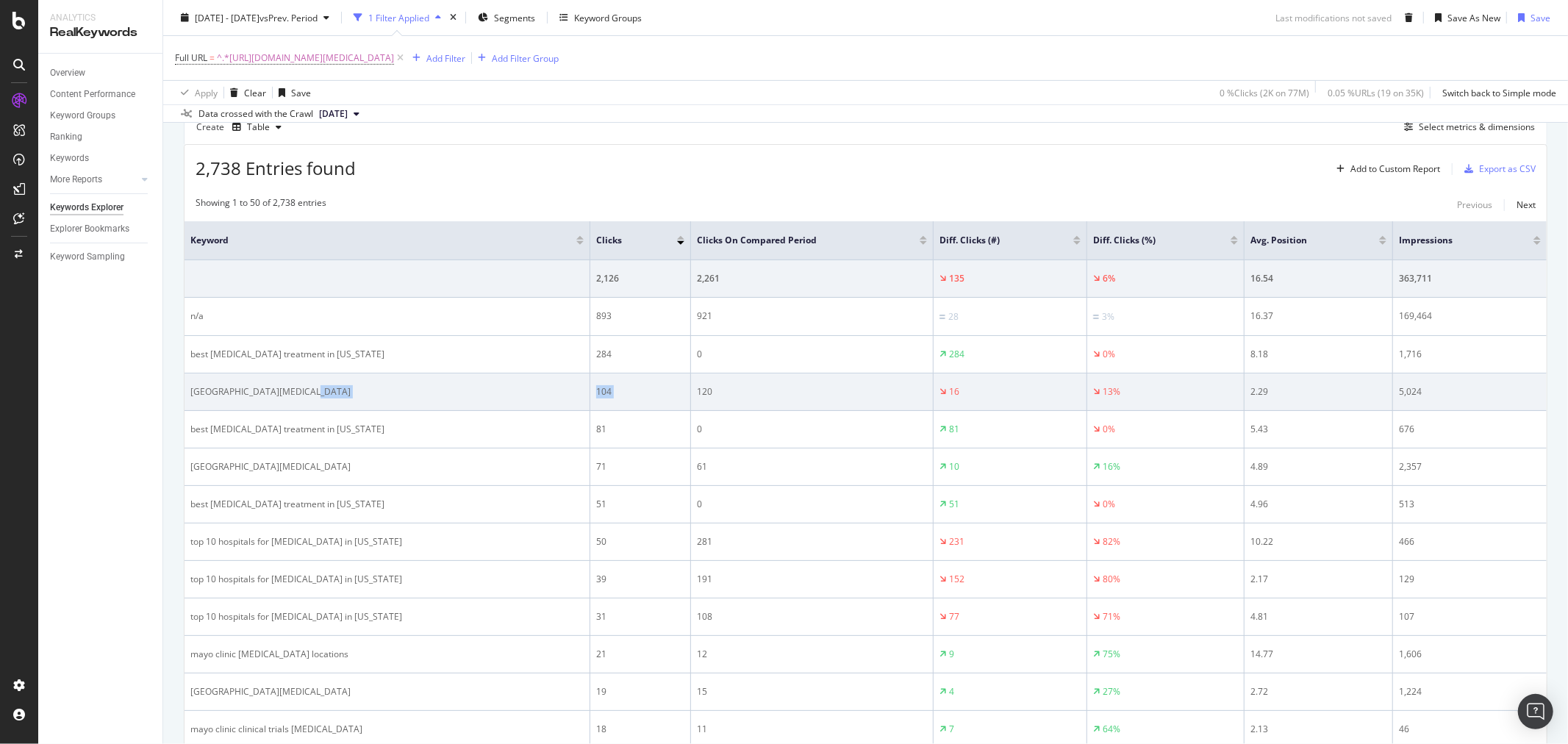
drag, startPoint x: 386, startPoint y: 397, endPoint x: 693, endPoint y: 397, distance: 307.0
click at [693, 397] on tr "mayo clinic cancer center 104 120 16 13% 2.29 5,024" at bounding box center [866, 392] width 1362 height 37
click at [797, 405] on td "120" at bounding box center [812, 392] width 243 height 37
drag, startPoint x: 501, startPoint y: 394, endPoint x: 218, endPoint y: 393, distance: 283.0
click at [218, 393] on div "mayo clinic cancer center" at bounding box center [386, 392] width 393 height 13
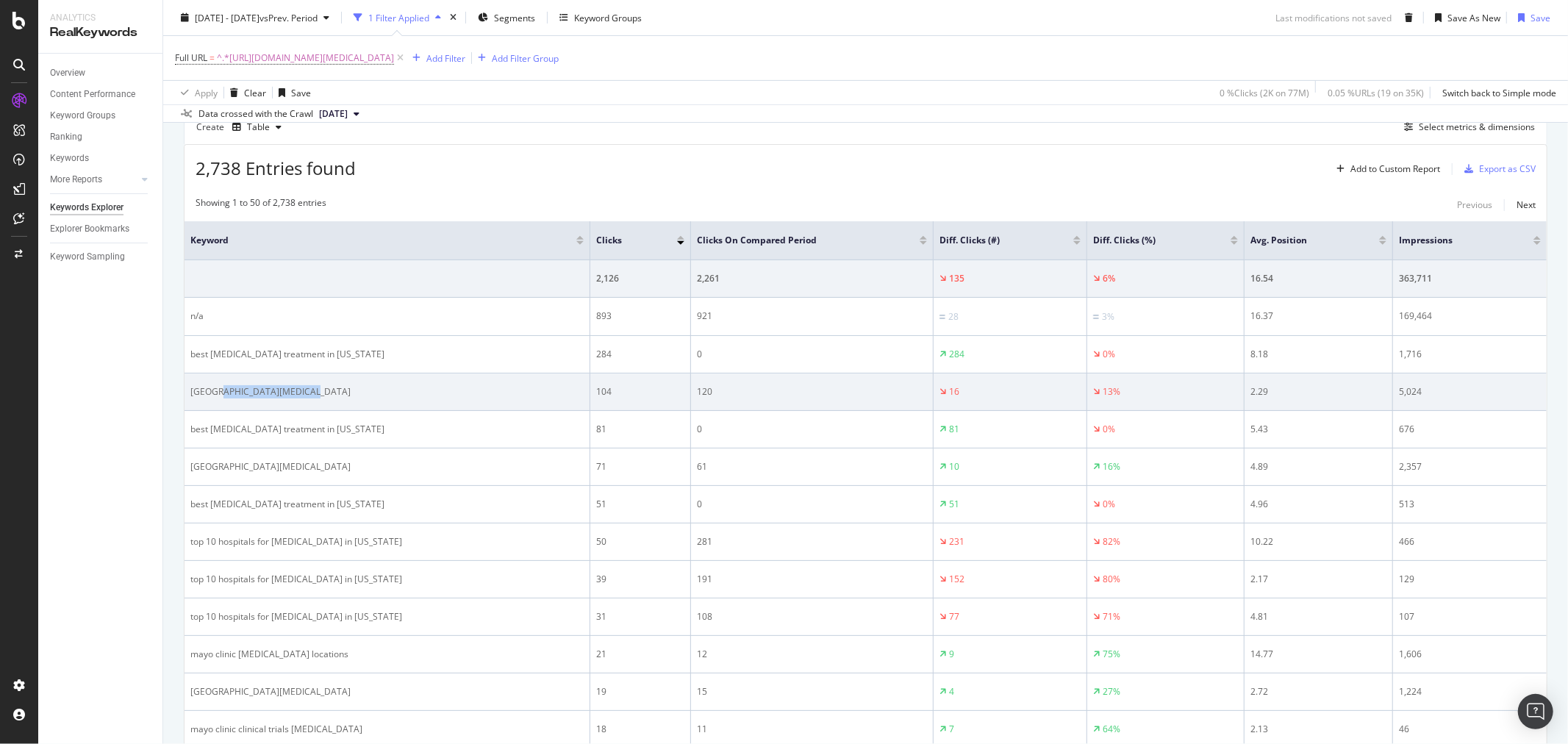
click at [355, 374] on td "mayo clinic cancer center" at bounding box center [387, 392] width 405 height 37
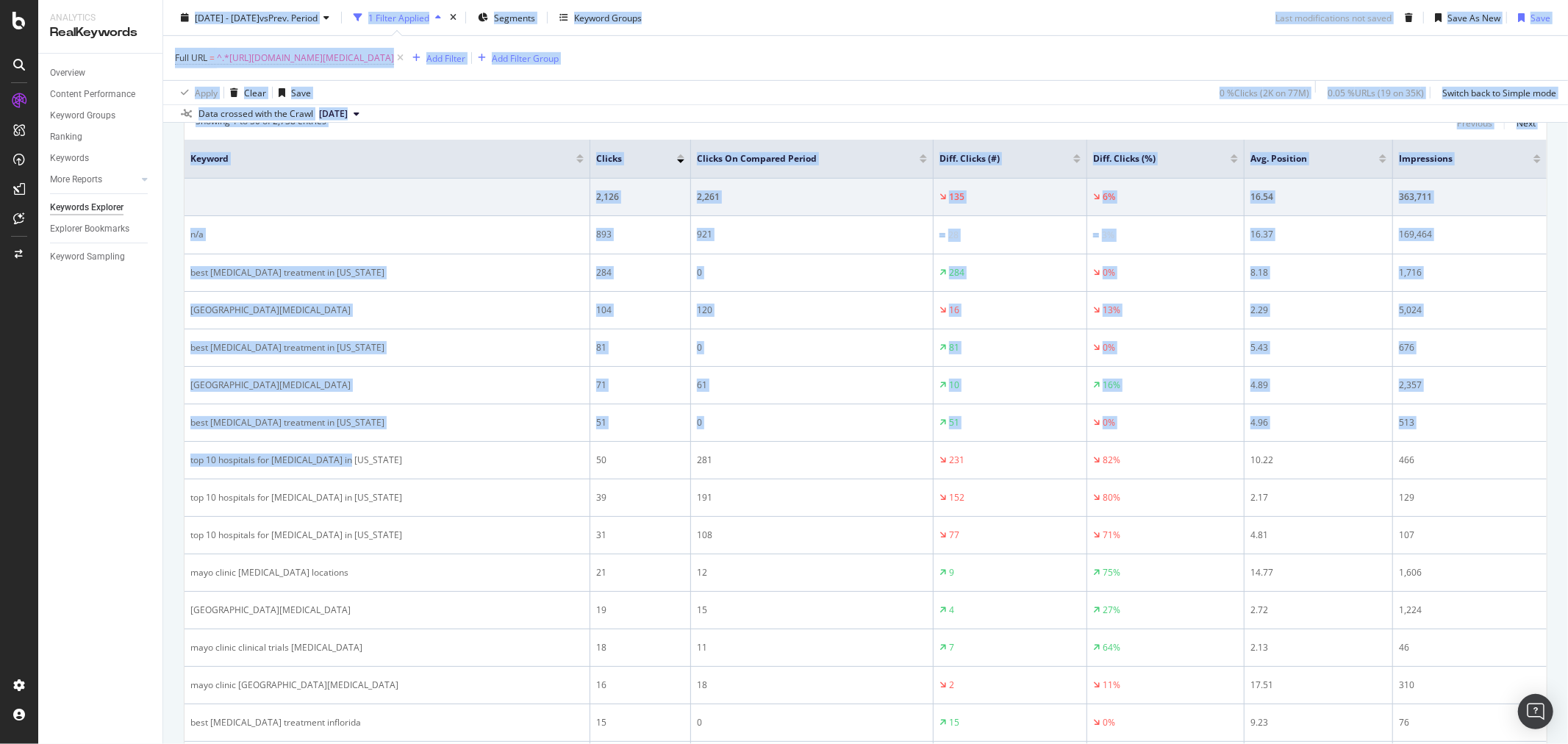
drag, startPoint x: 421, startPoint y: 450, endPoint x: 155, endPoint y: 454, distance: 266.0
click at [155, 454] on div "Analytics RealKeywords Overview Content Performance Keyword Groups Ranking Keyw…" at bounding box center [803, 372] width 1531 height 744
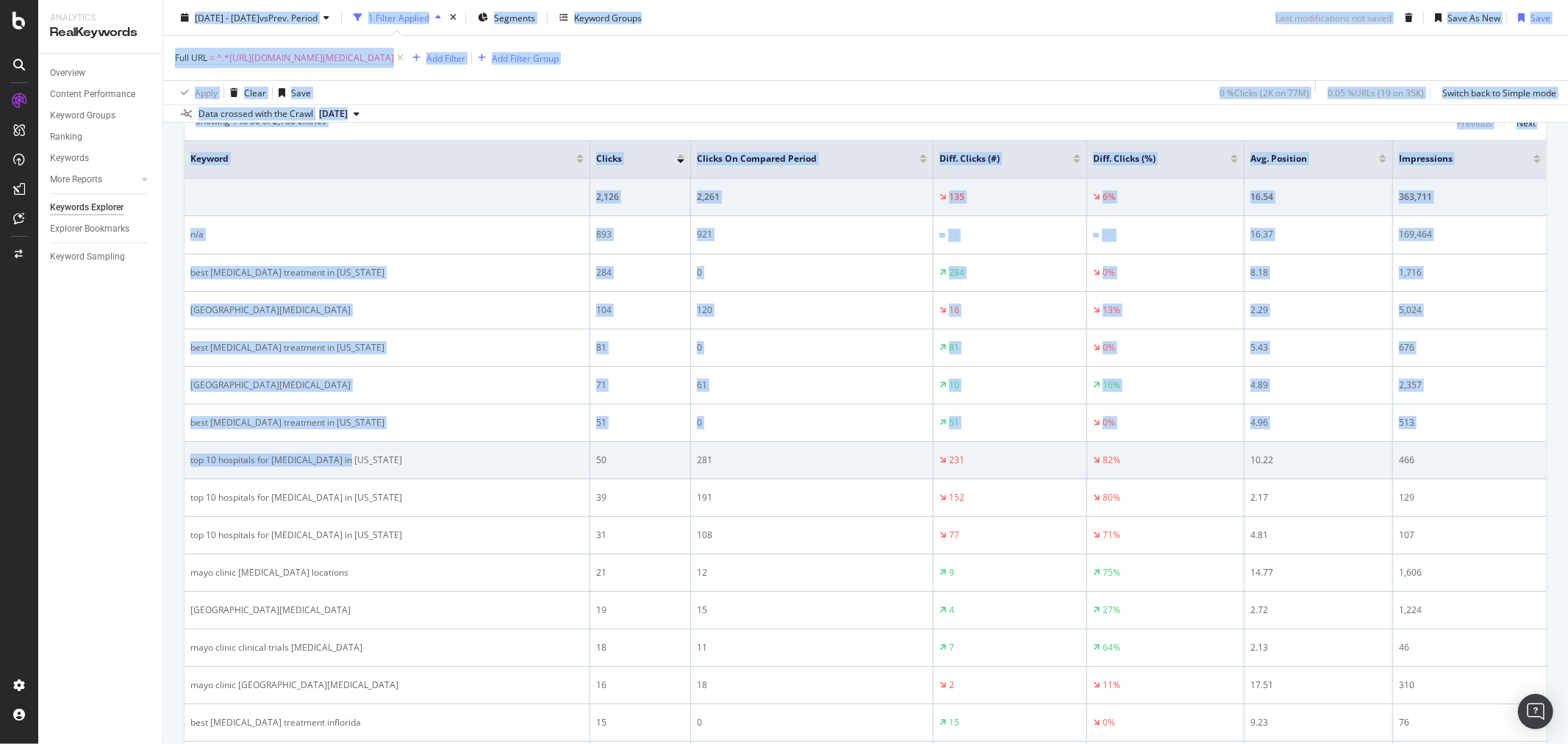
click at [321, 467] on div "top 10 hospitals for cancer in florida" at bounding box center [386, 460] width 393 height 13
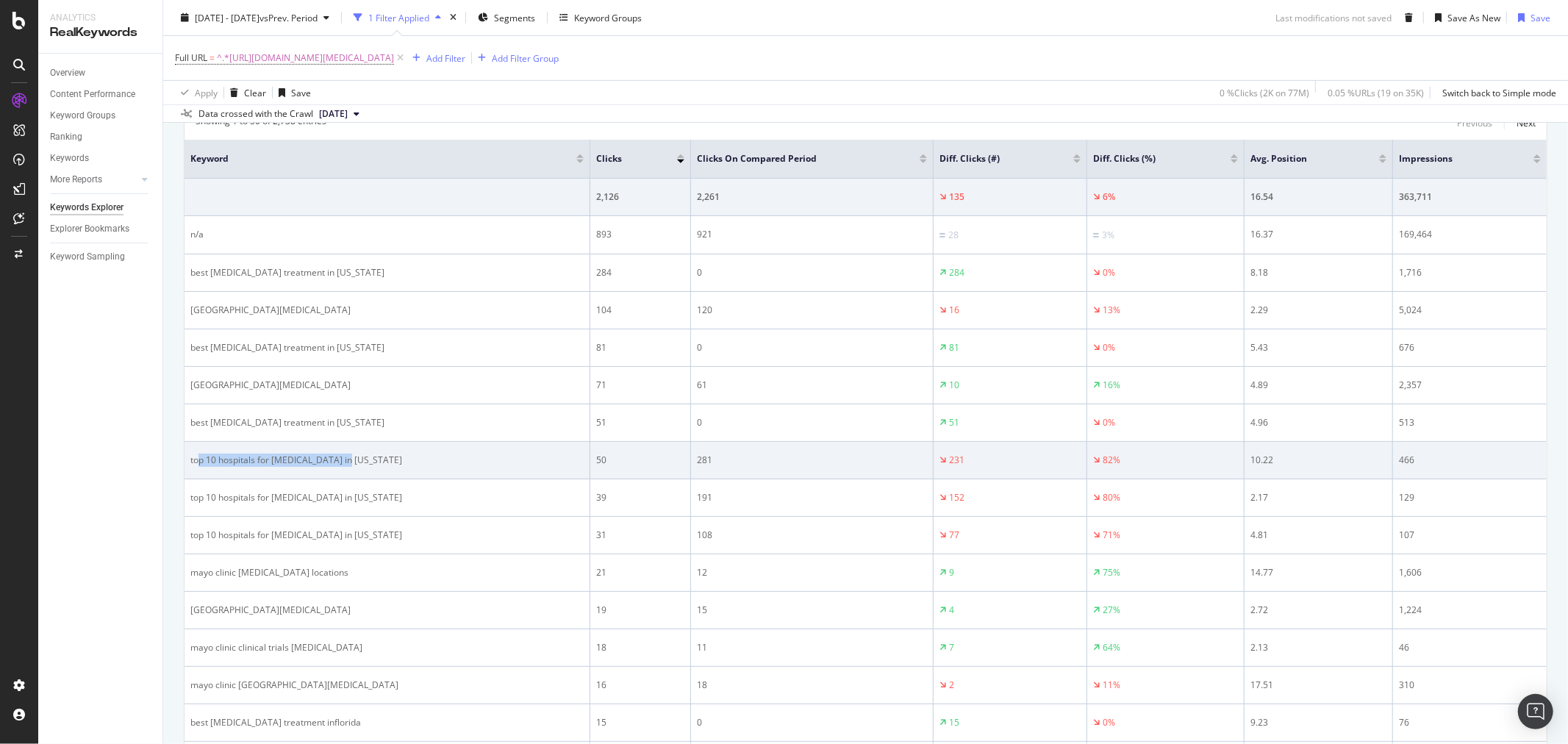
drag, startPoint x: 365, startPoint y: 463, endPoint x: 197, endPoint y: 463, distance: 168.0
click at [197, 463] on div "top 10 hospitals for cancer in florida" at bounding box center [386, 460] width 393 height 13
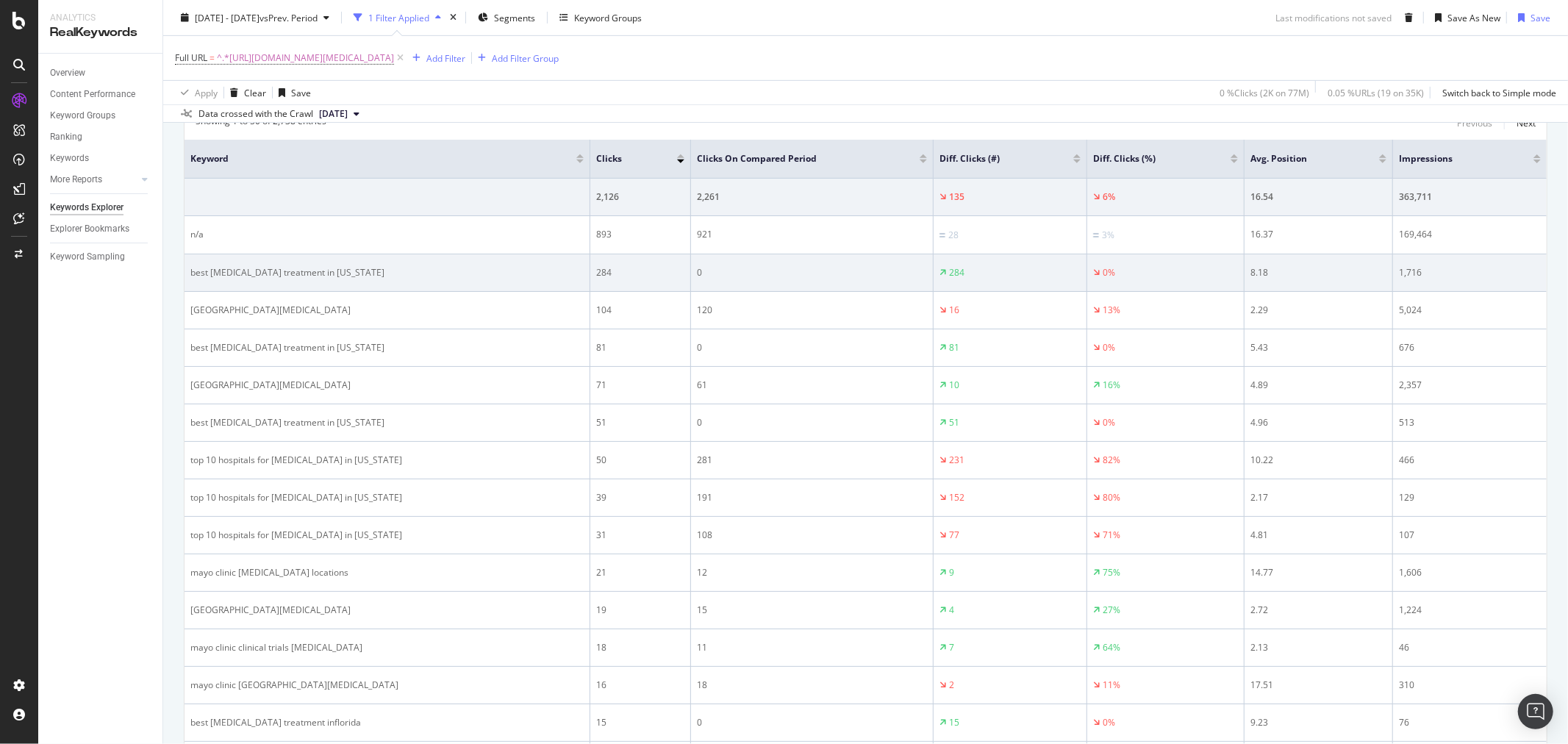
click at [557, 268] on div "best cancer treatment in florida" at bounding box center [386, 273] width 393 height 13
